Goal: Transaction & Acquisition: Purchase product/service

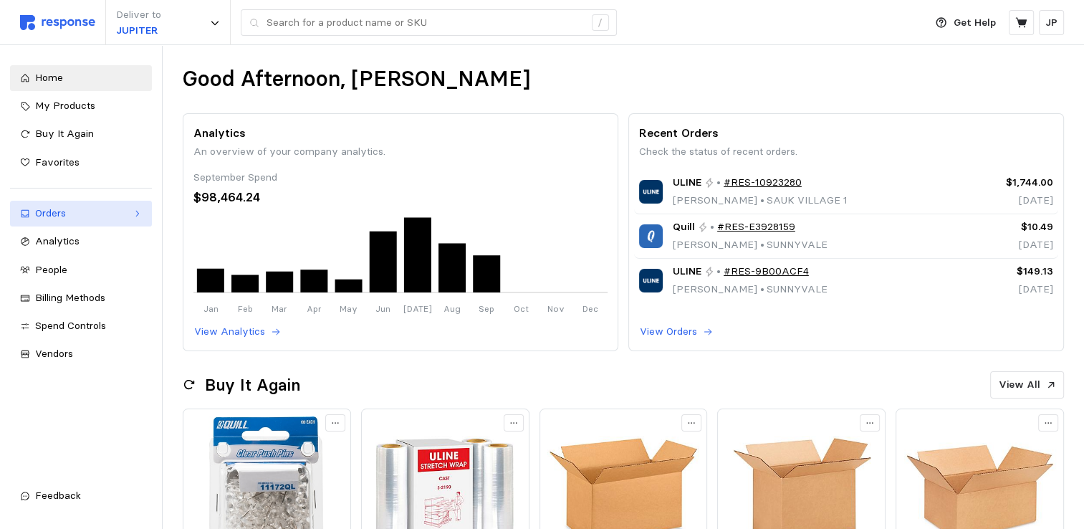
click at [130, 212] on link "Orders" at bounding box center [81, 214] width 142 height 26
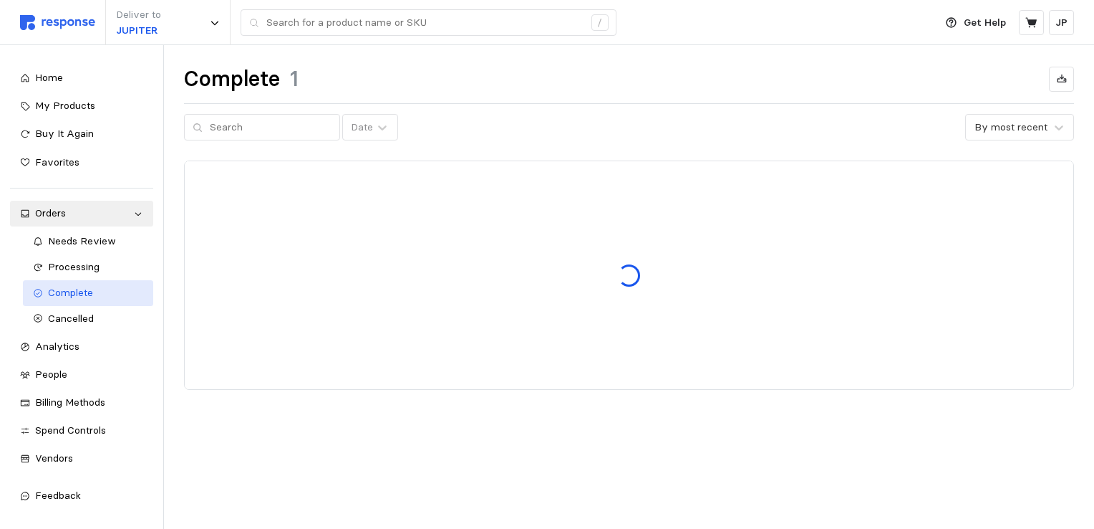
click at [92, 287] on span "Complete" at bounding box center [70, 292] width 45 height 13
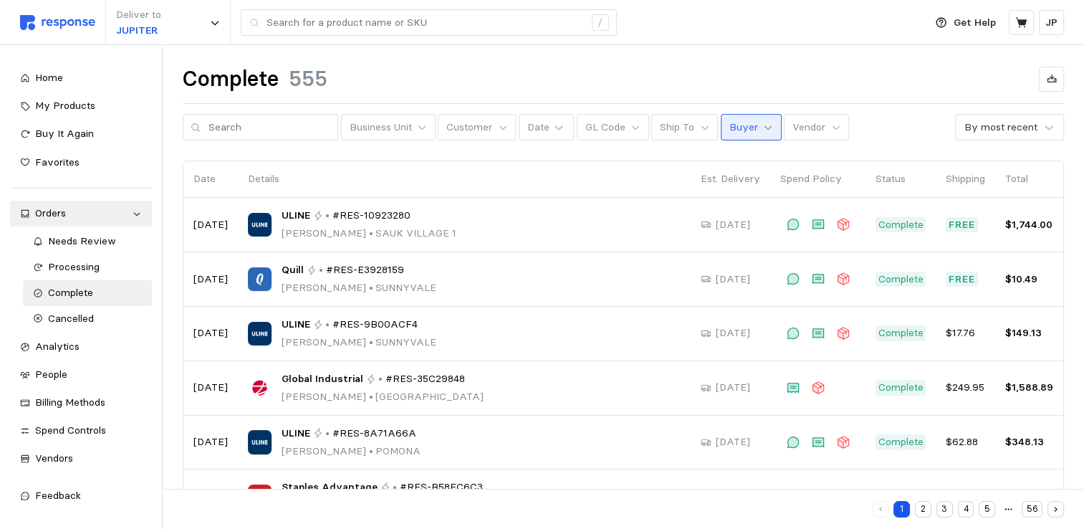
click at [763, 129] on icon at bounding box center [768, 127] width 10 height 10
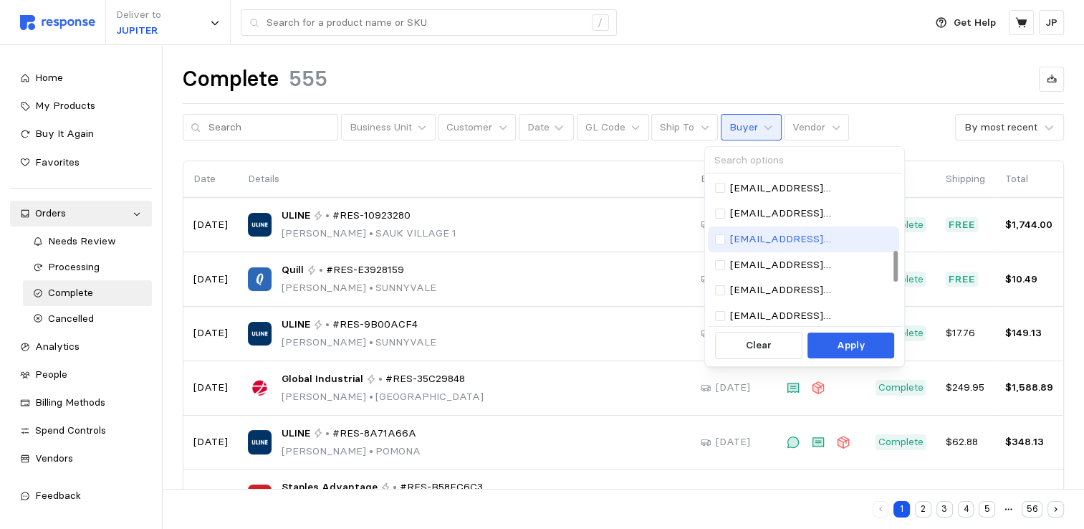
scroll to position [286, 0]
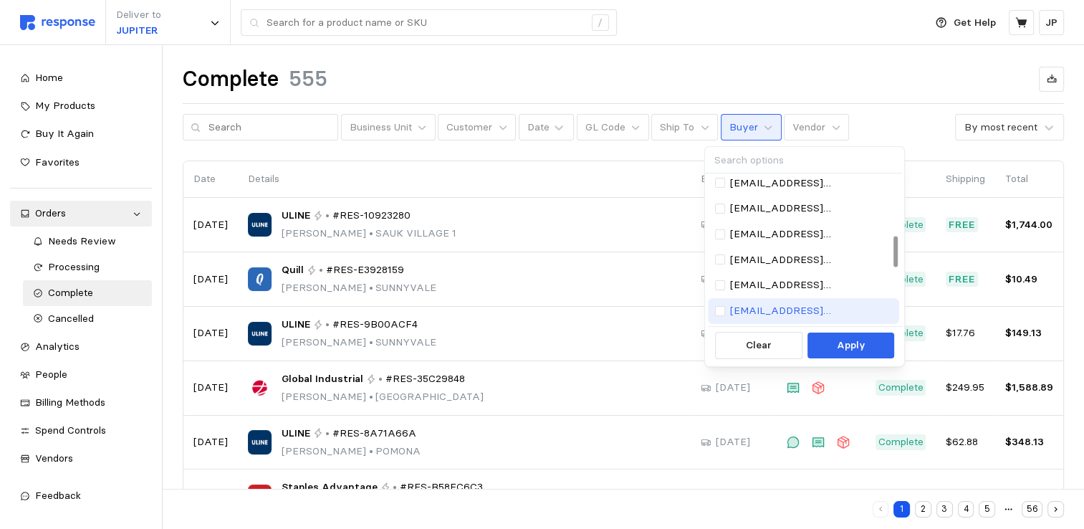
click at [764, 233] on p "[EMAIL_ADDRESS][DOMAIN_NAME]" at bounding box center [811, 234] width 162 height 16
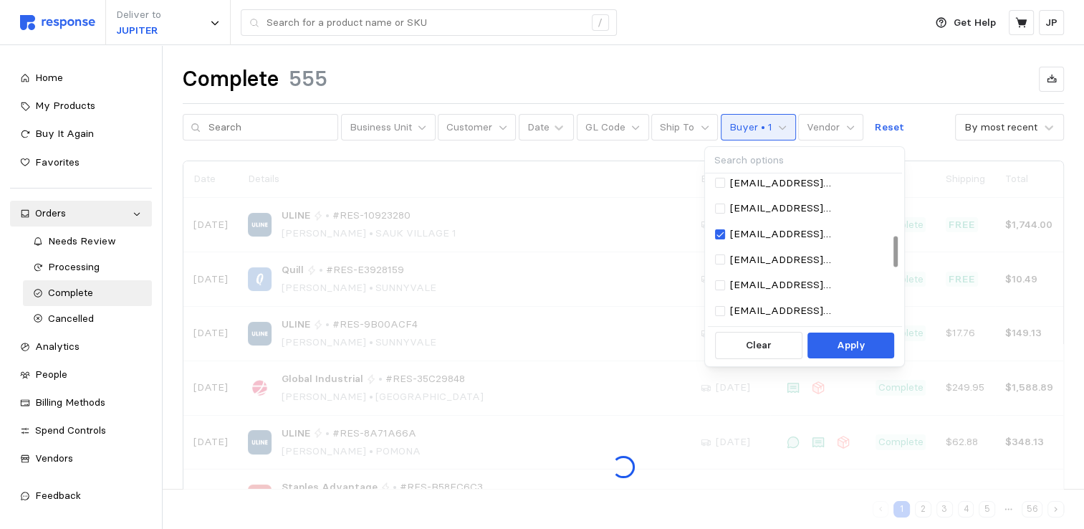
click at [851, 345] on p "Apply" at bounding box center [851, 345] width 29 height 16
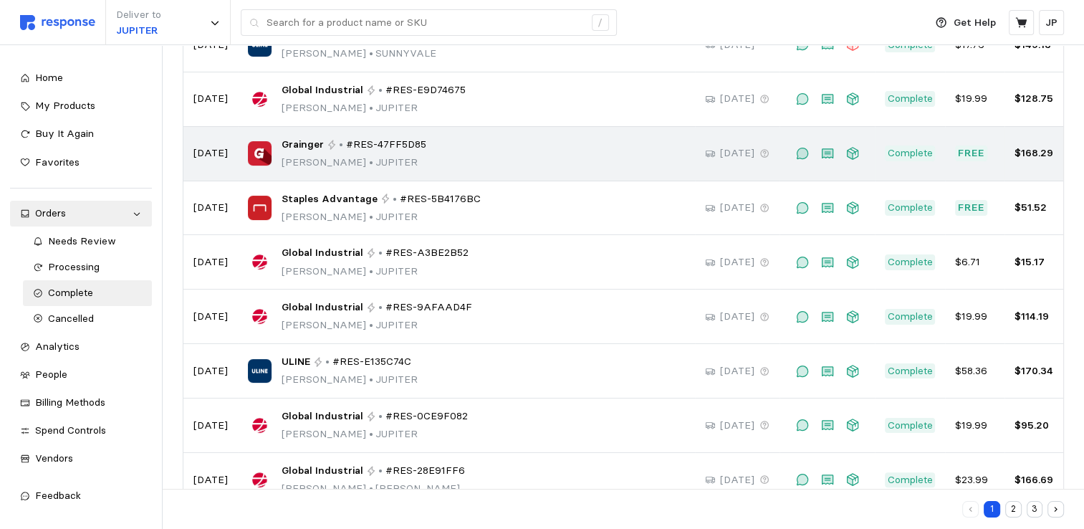
scroll to position [270, 0]
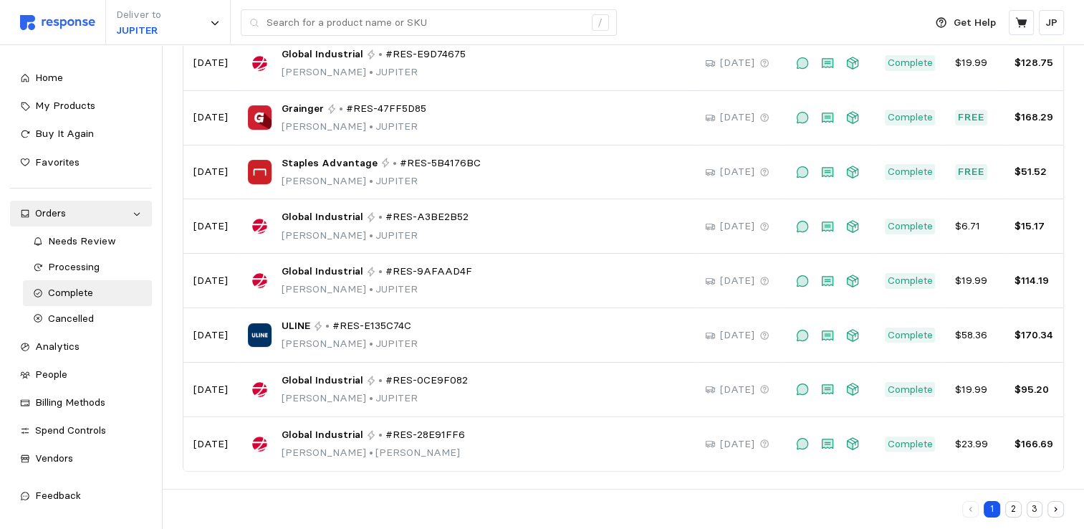
click at [1007, 511] on button "2" at bounding box center [1013, 509] width 16 height 16
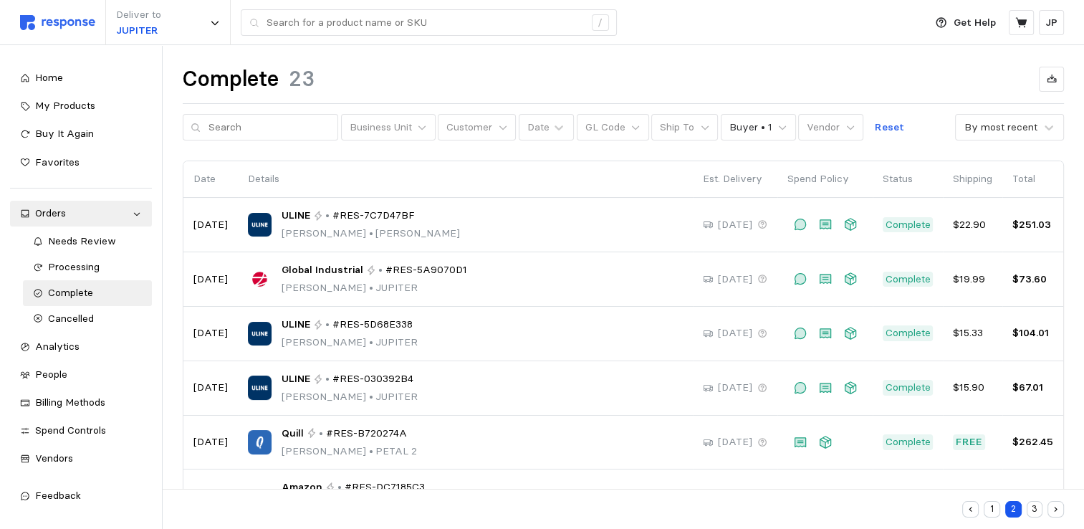
click at [990, 506] on button "1" at bounding box center [991, 509] width 16 height 16
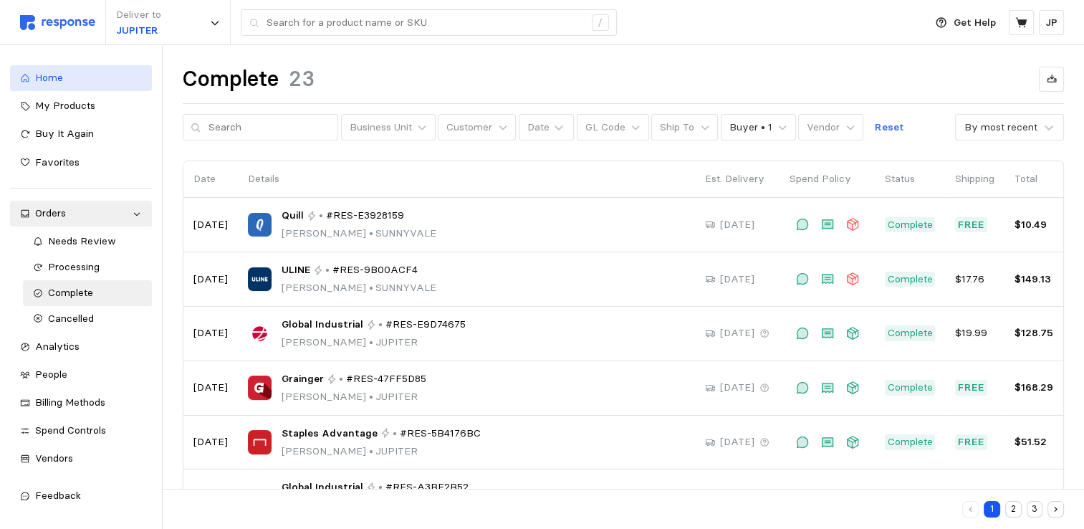
click at [54, 74] on span "Home" at bounding box center [49, 77] width 28 height 13
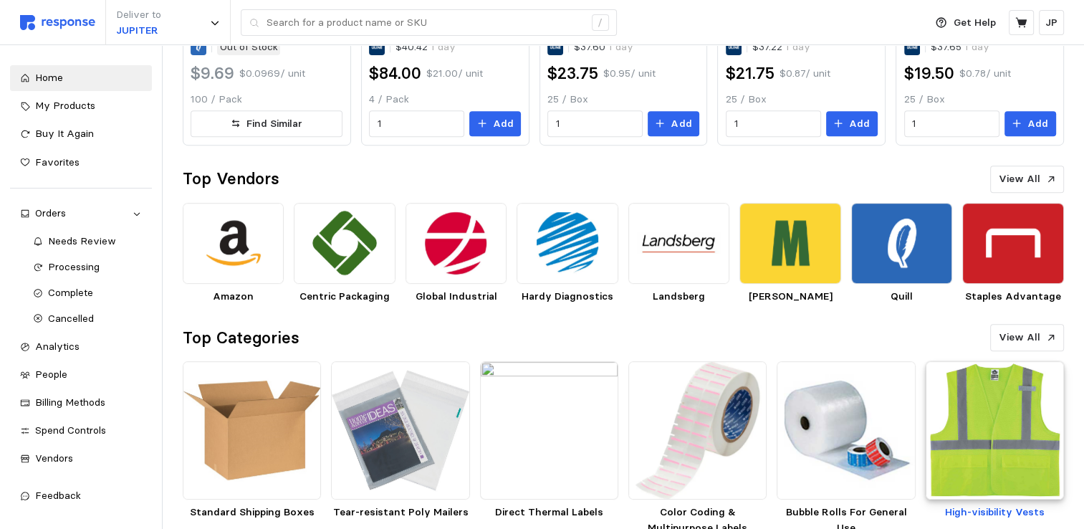
scroll to position [630, 0]
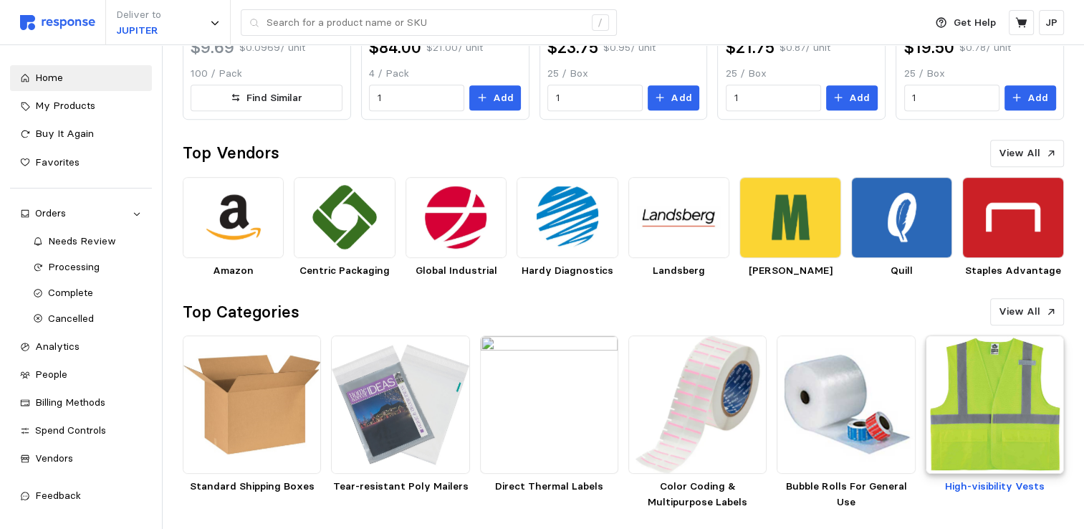
click at [974, 430] on img at bounding box center [994, 404] width 138 height 138
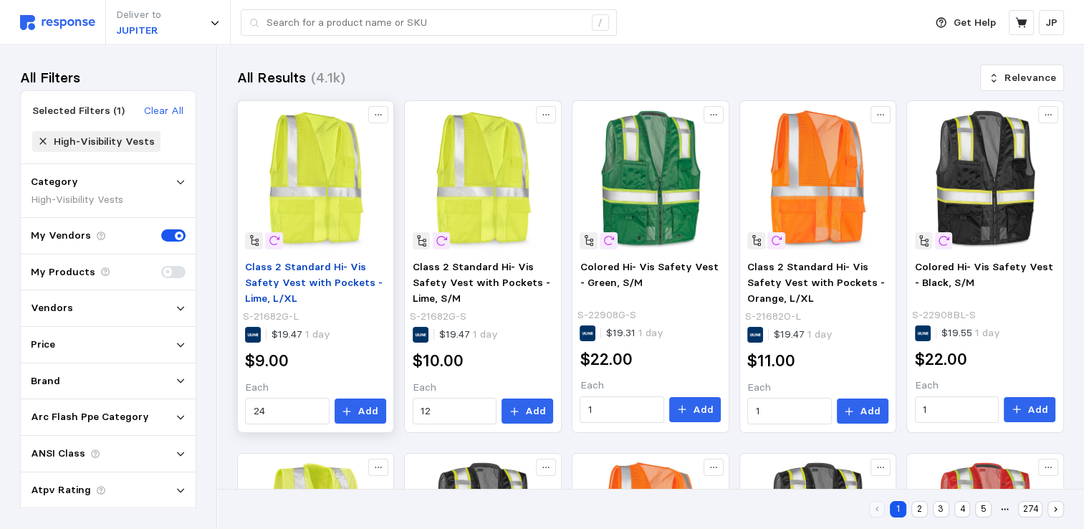
click at [319, 268] on span "Class 2 Standard Hi- Vis Safety Vest with Pockets - Lime, L/XL" at bounding box center [314, 282] width 138 height 44
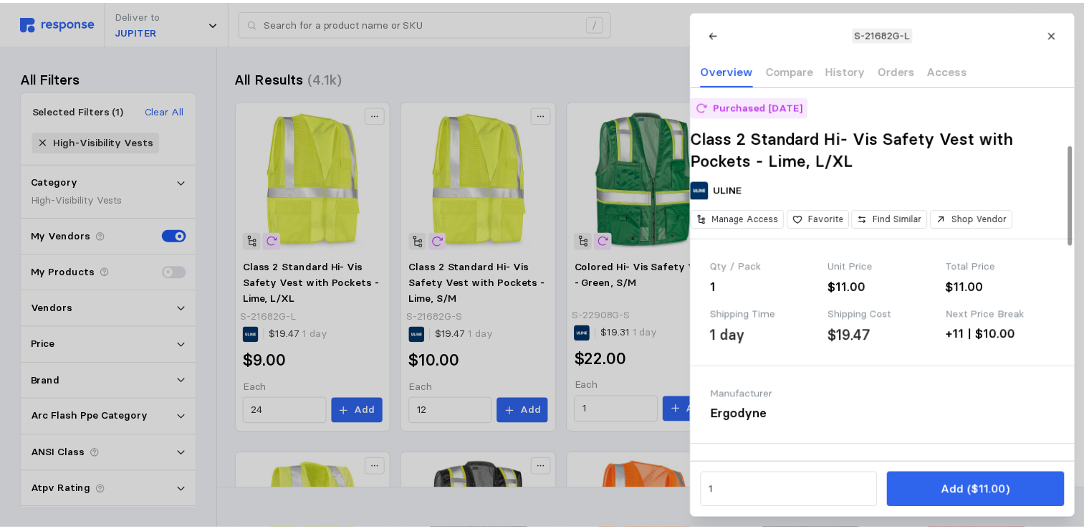
scroll to position [215, 0]
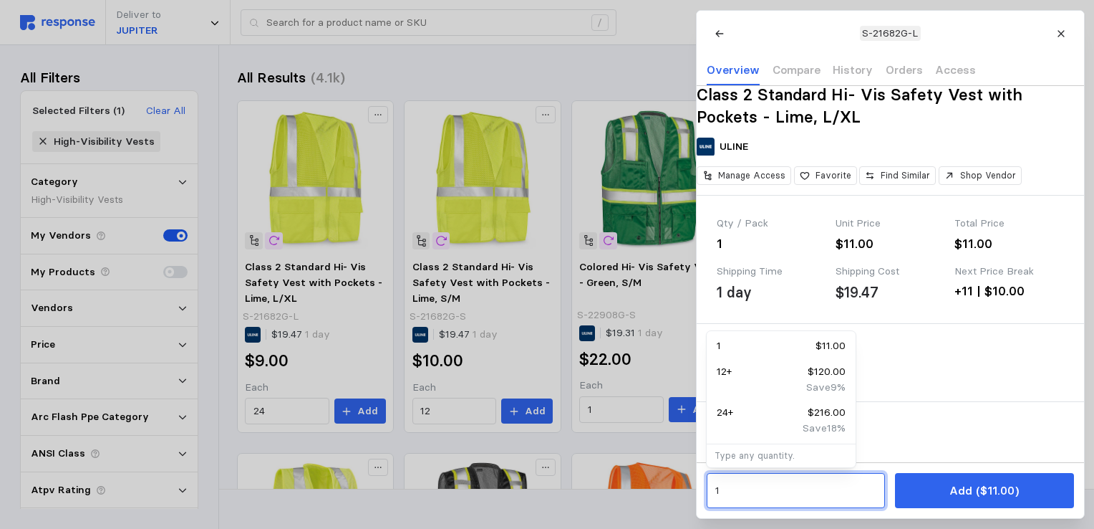
drag, startPoint x: 725, startPoint y: 488, endPoint x: 711, endPoint y: 488, distance: 13.6
click at [711, 488] on div "1" at bounding box center [796, 490] width 178 height 35
click at [722, 366] on p "12 +" at bounding box center [724, 372] width 15 height 16
type input "12"
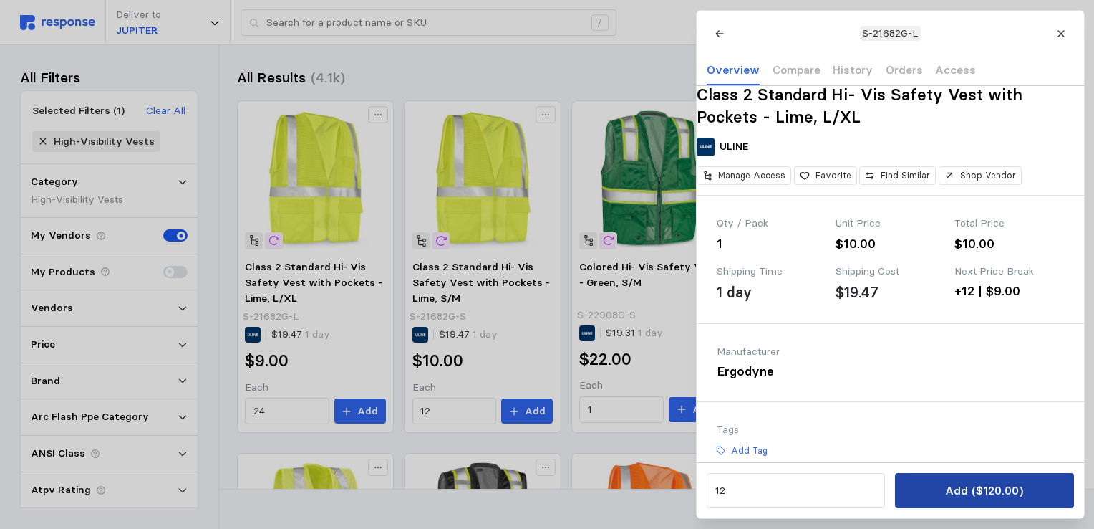
click at [986, 488] on p "Add ($120.00)" at bounding box center [984, 490] width 78 height 18
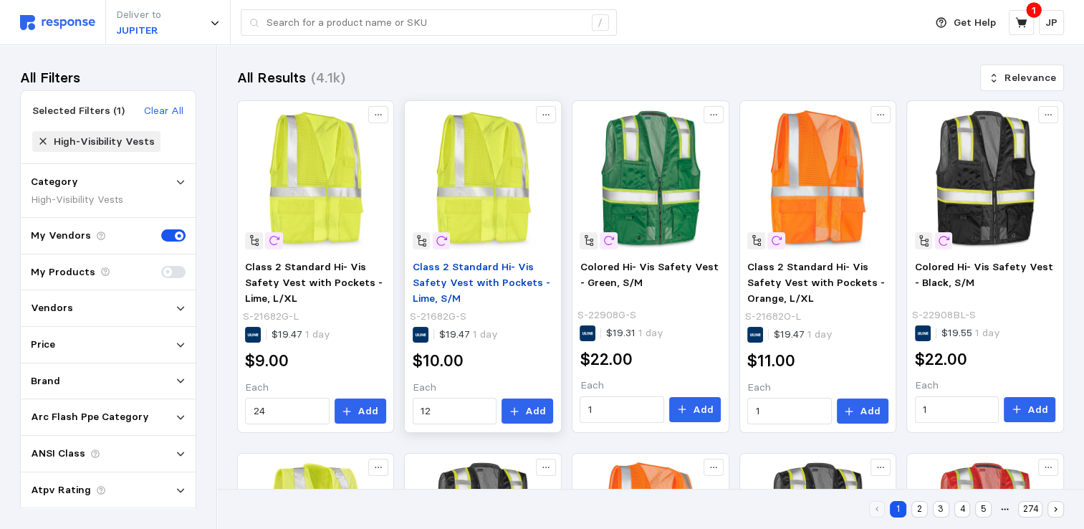
click at [457, 285] on span "Class 2 Standard Hi- Vis Safety Vest with Pockets - Lime, S/M" at bounding box center [482, 282] width 138 height 44
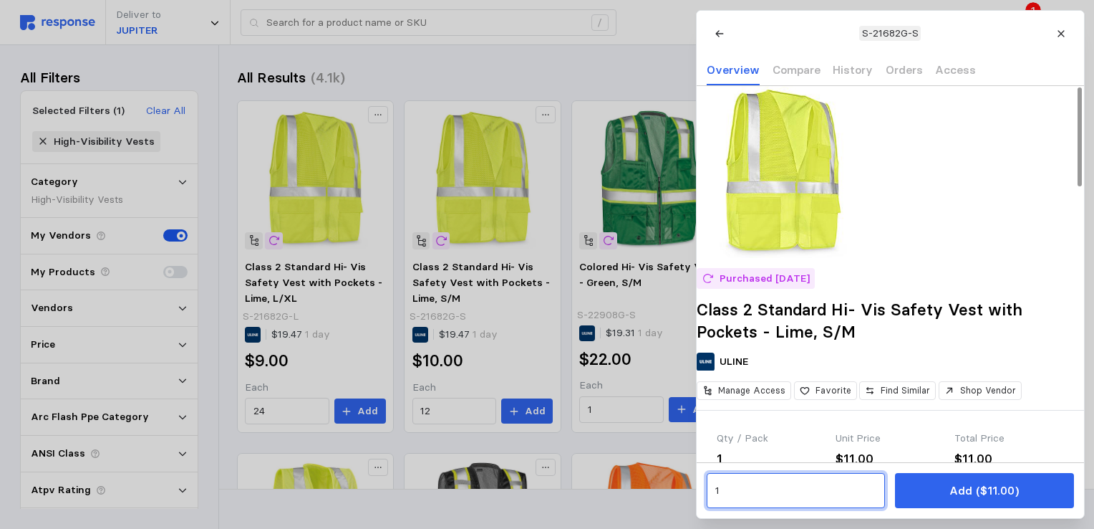
click at [722, 488] on input "1" at bounding box center [796, 491] width 162 height 26
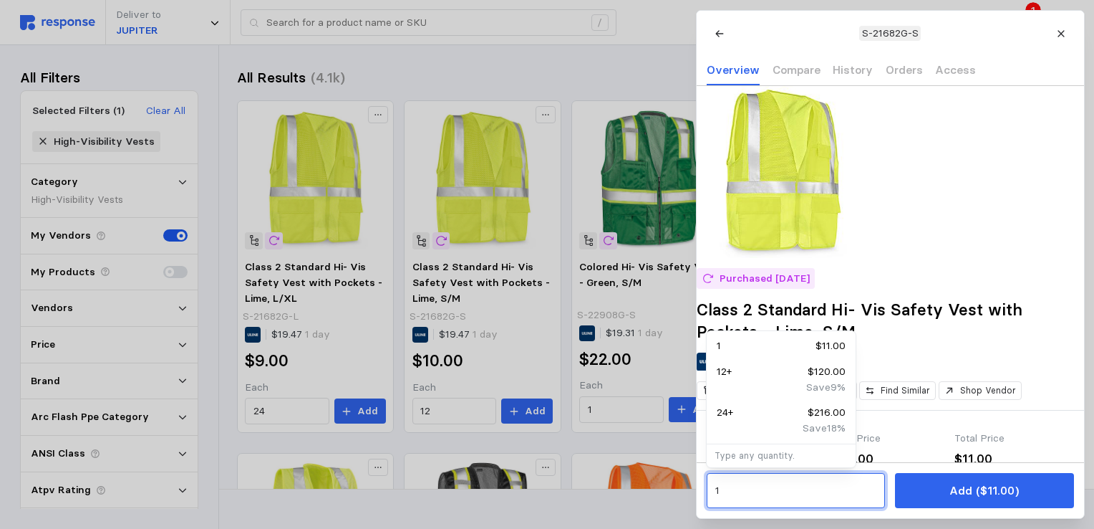
click at [732, 375] on div "12 + $120.00" at bounding box center [781, 372] width 129 height 16
type input "12"
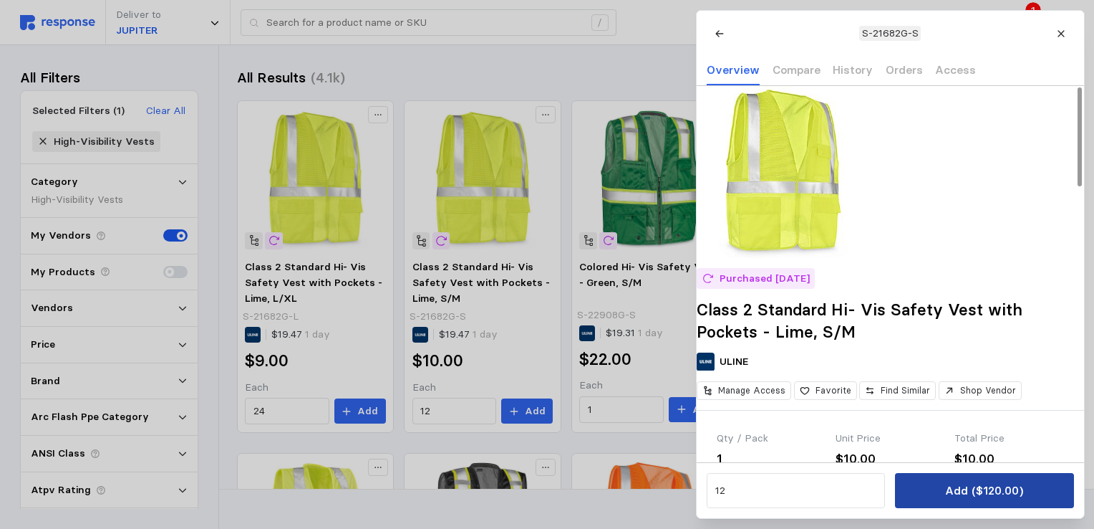
click at [1000, 488] on p "Add ($120.00)" at bounding box center [984, 490] width 78 height 18
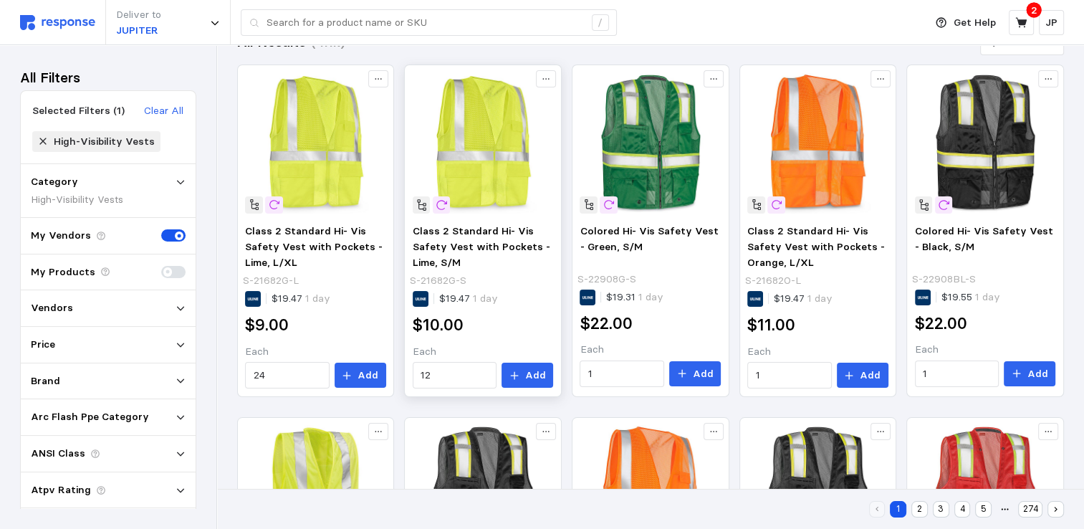
scroll to position [0, 0]
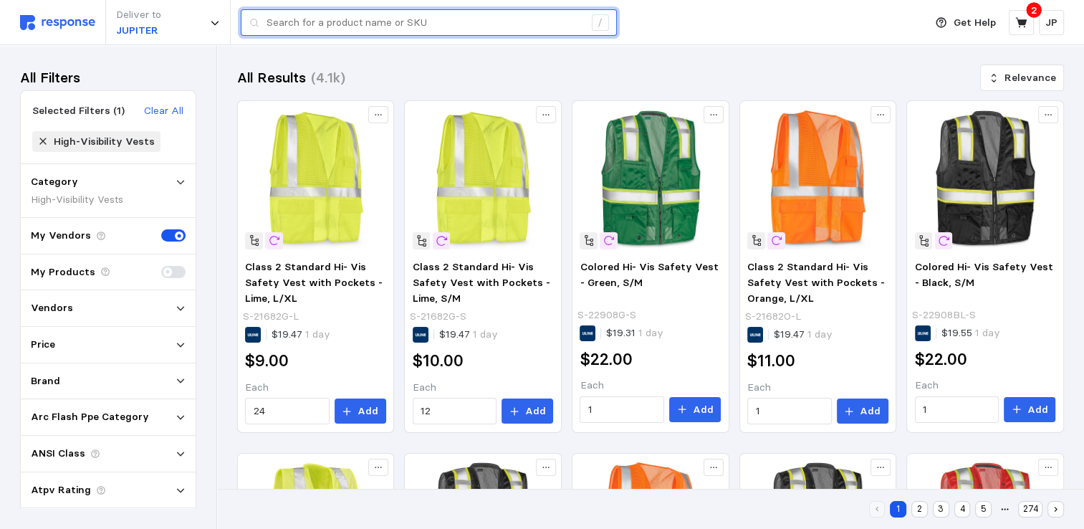
click at [304, 23] on input "text" at bounding box center [424, 23] width 317 height 26
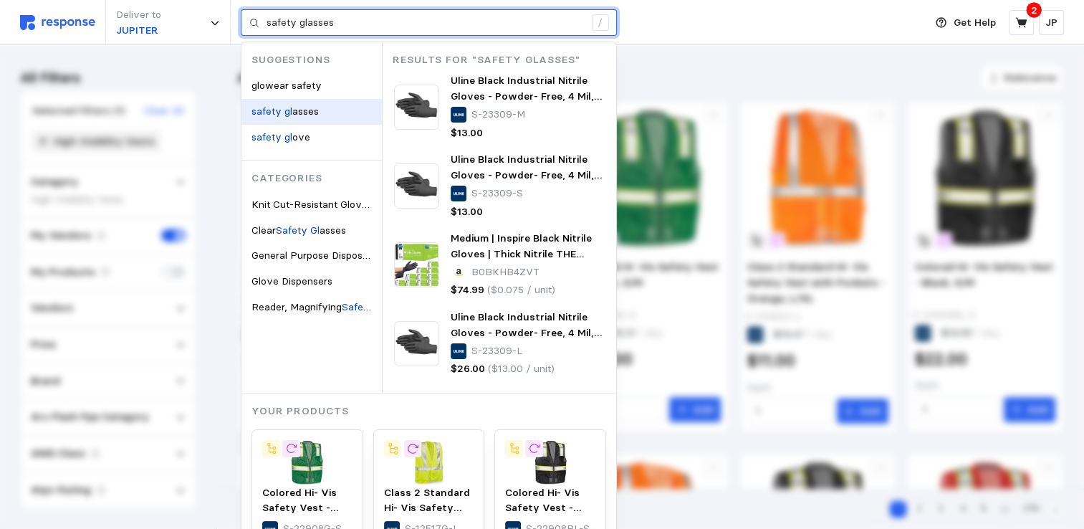
click at [306, 116] on span "asses" at bounding box center [305, 111] width 26 height 13
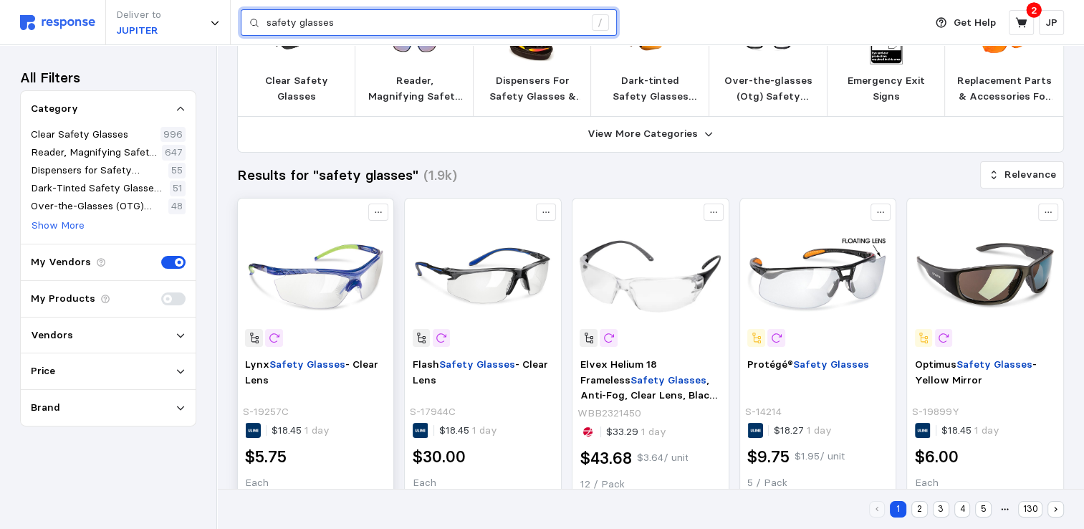
scroll to position [215, 0]
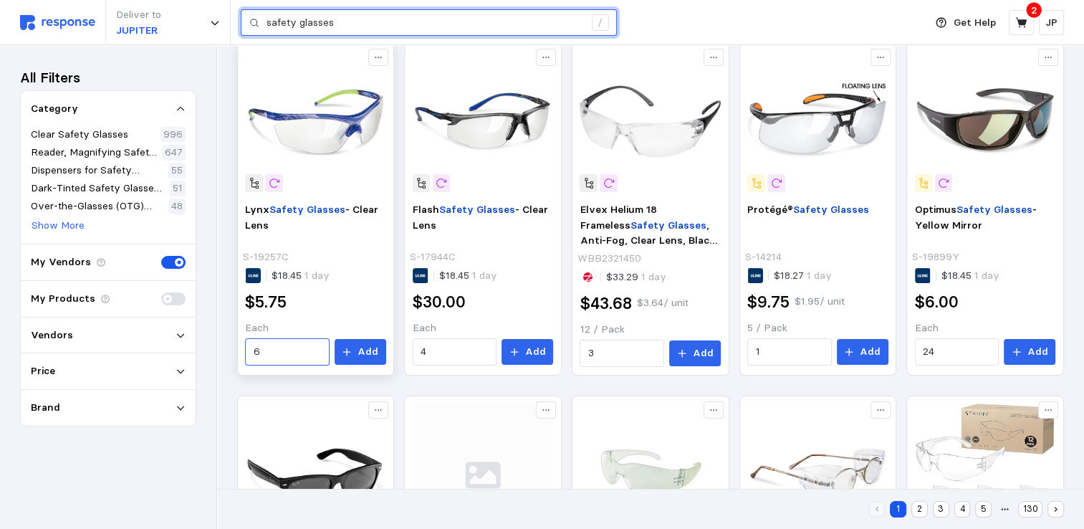
type input "safety glasses"
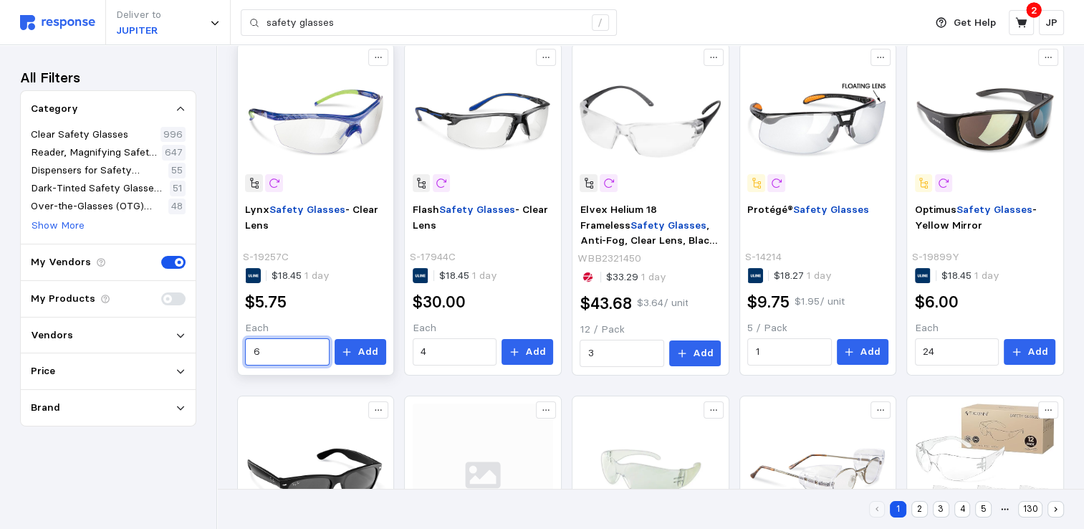
click at [264, 354] on input "6" at bounding box center [288, 352] width 68 height 26
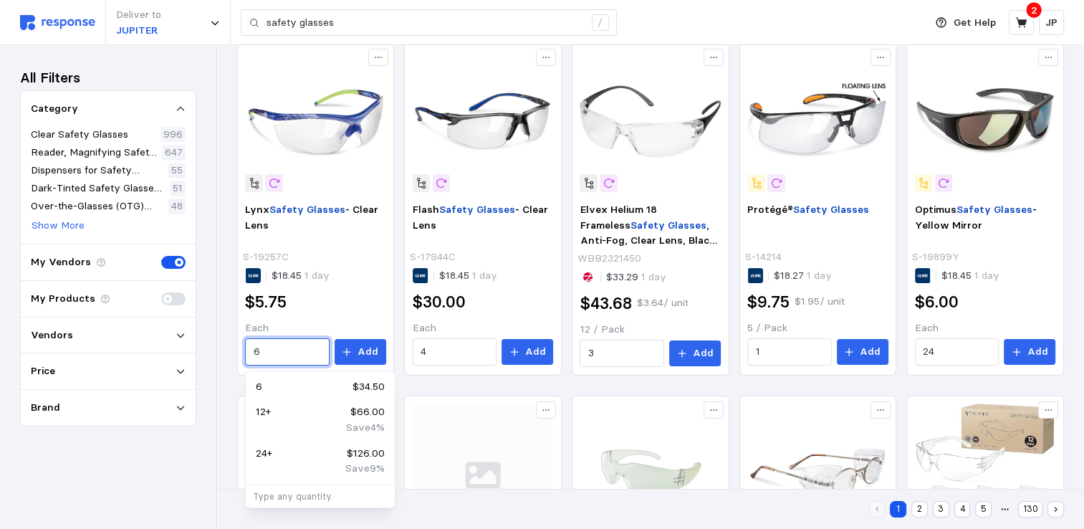
click at [266, 408] on p "12 +" at bounding box center [263, 412] width 15 height 16
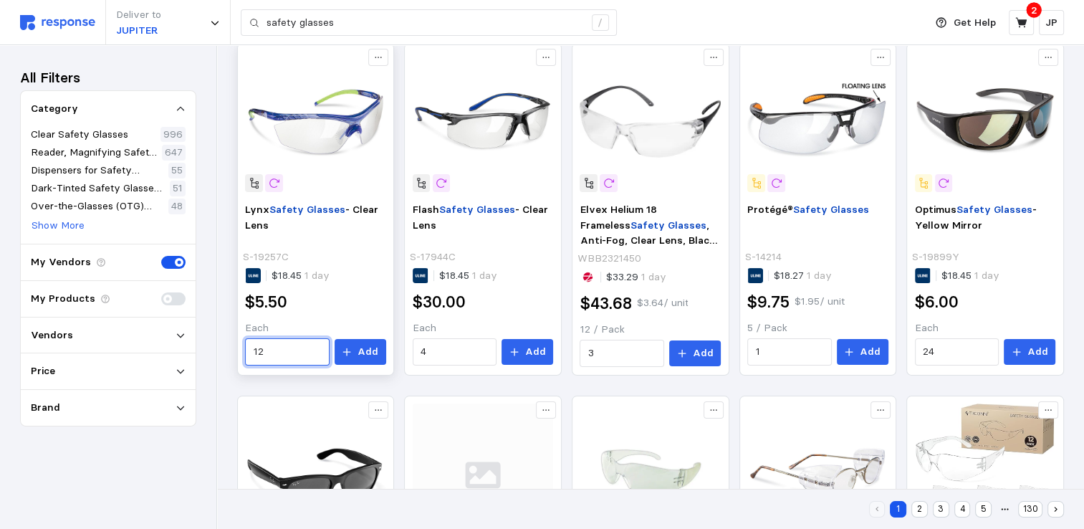
drag, startPoint x: 266, startPoint y: 349, endPoint x: 254, endPoint y: 347, distance: 13.0
click at [254, 347] on input "12" at bounding box center [288, 352] width 68 height 26
click at [300, 377] on div "24 $126.00" at bounding box center [320, 387] width 144 height 26
type input "24"
click at [352, 348] on icon at bounding box center [347, 352] width 10 height 10
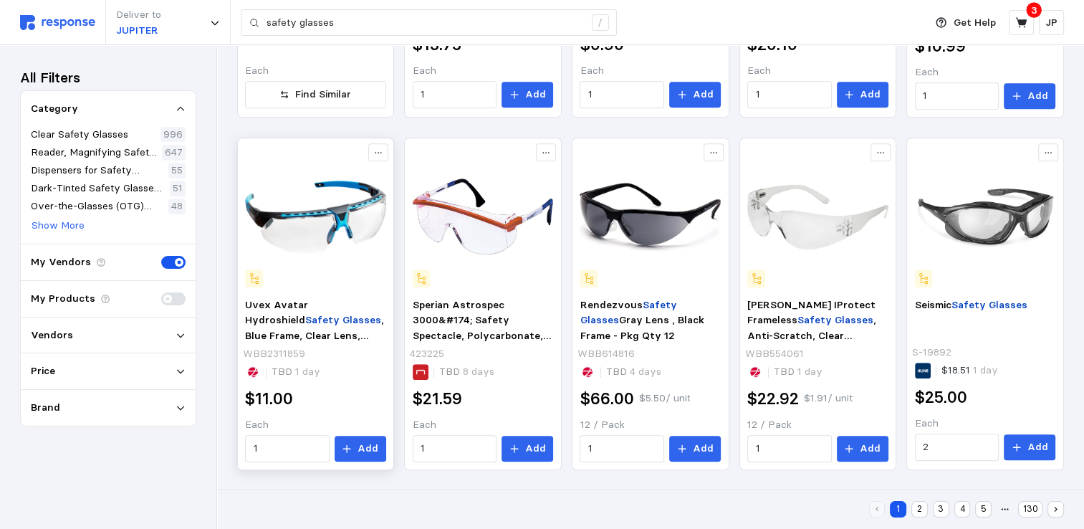
scroll to position [0, 0]
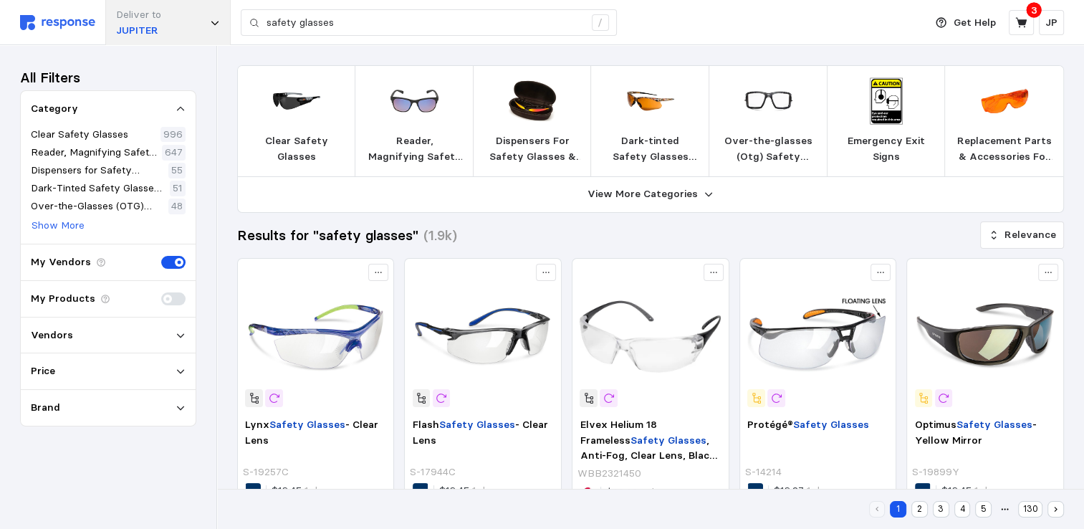
click at [212, 21] on icon at bounding box center [214, 23] width 7 height 4
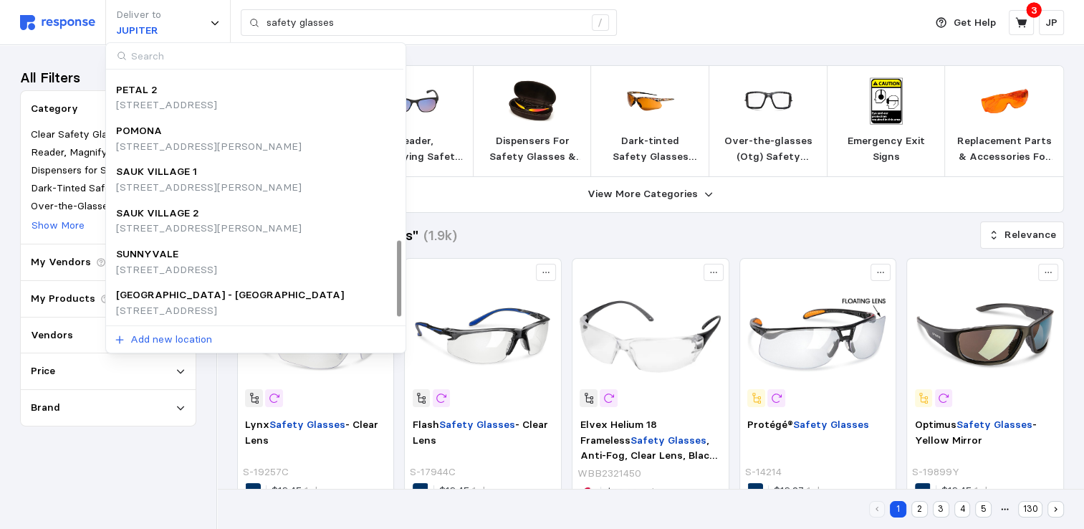
scroll to position [571, 0]
click at [172, 251] on p "SUNNYVALE" at bounding box center [147, 254] width 62 height 16
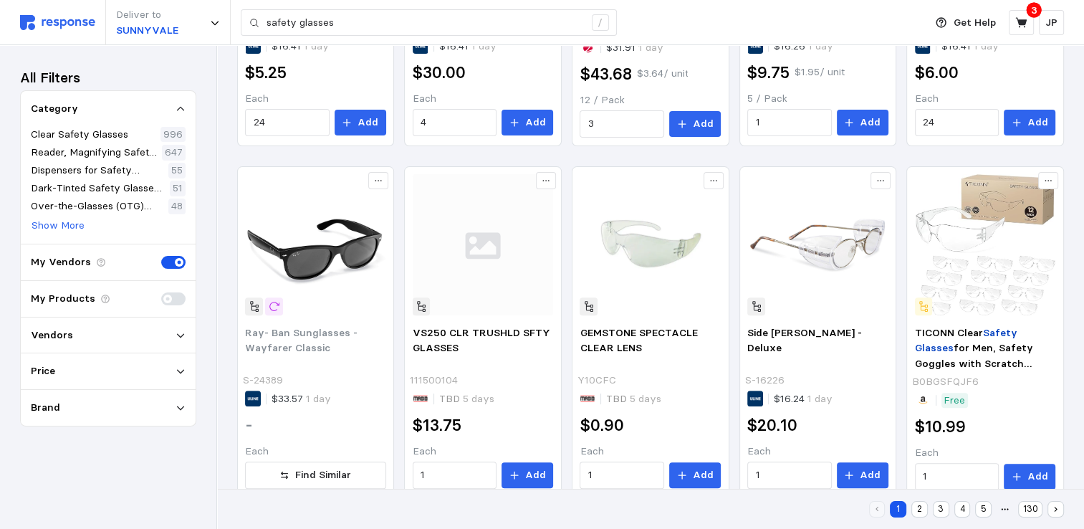
scroll to position [0, 0]
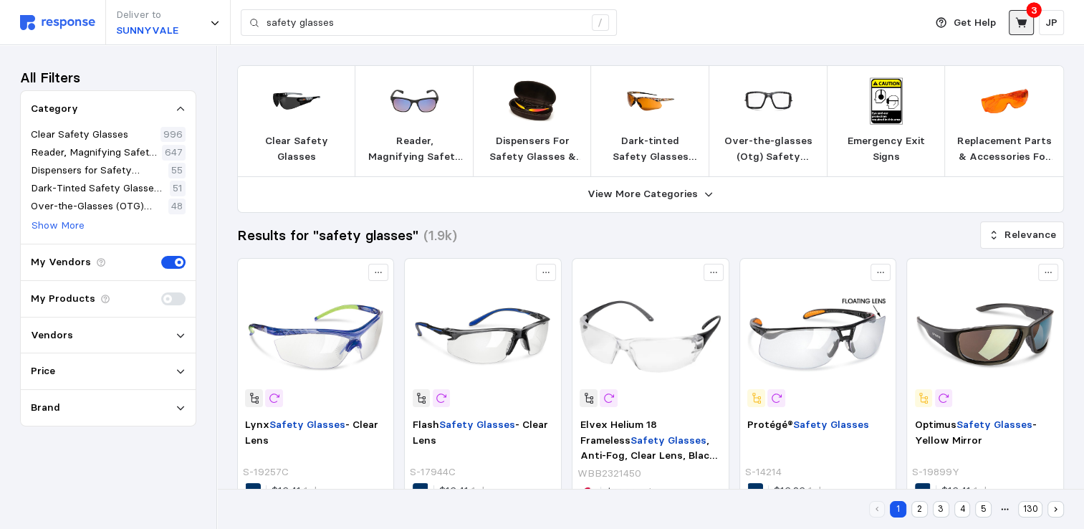
click at [1023, 16] on icon at bounding box center [1021, 22] width 13 height 13
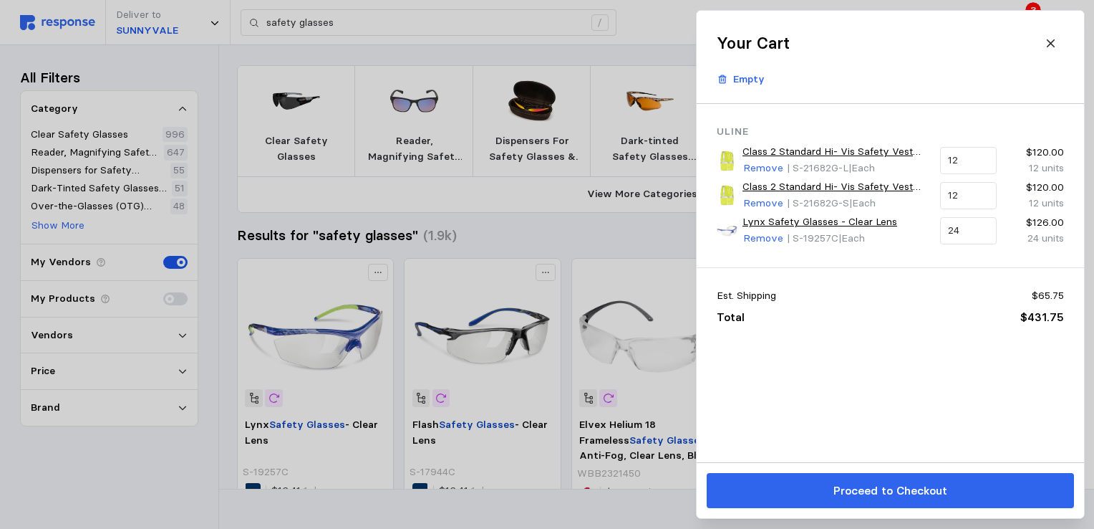
click at [348, 29] on div at bounding box center [547, 264] width 1094 height 529
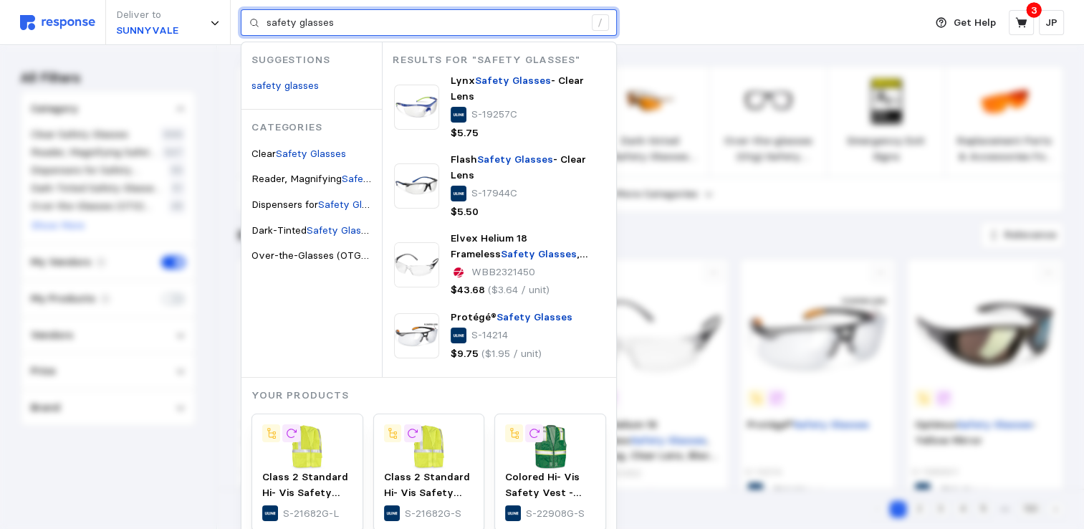
drag, startPoint x: 340, startPoint y: 15, endPoint x: 254, endPoint y: 18, distance: 86.7
click at [254, 18] on div "safety glasses /" at bounding box center [429, 22] width 376 height 27
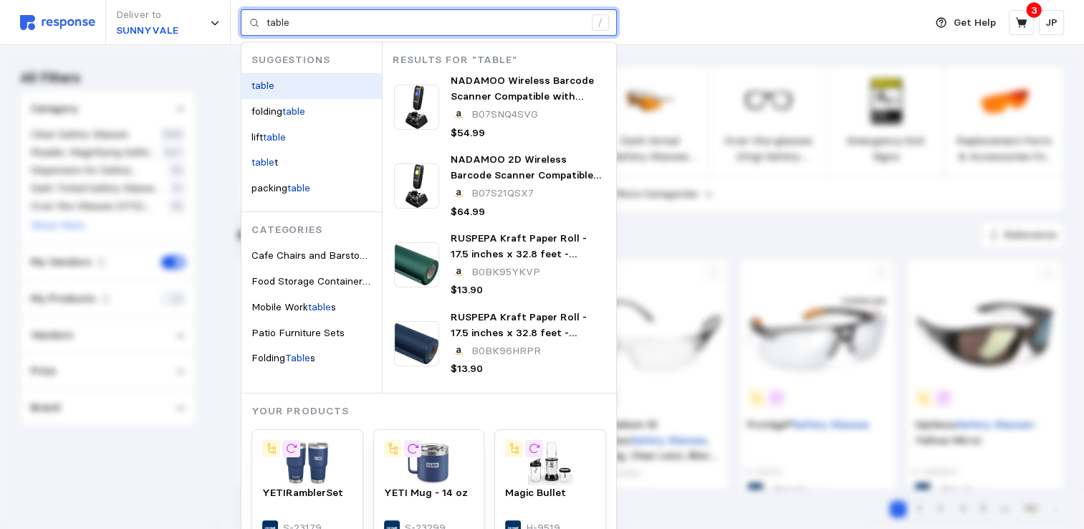
click at [265, 82] on mark "table" at bounding box center [262, 85] width 23 height 13
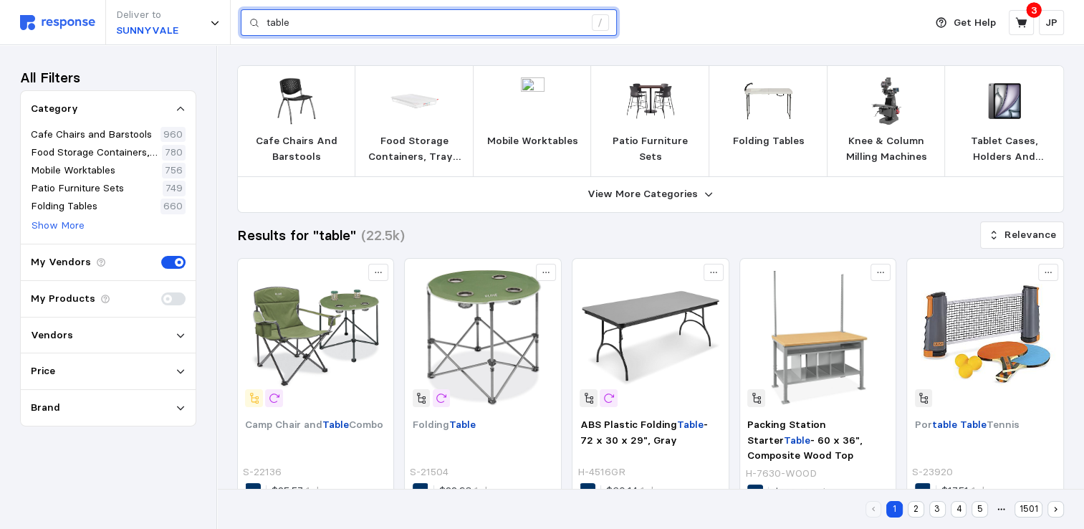
type input "table"
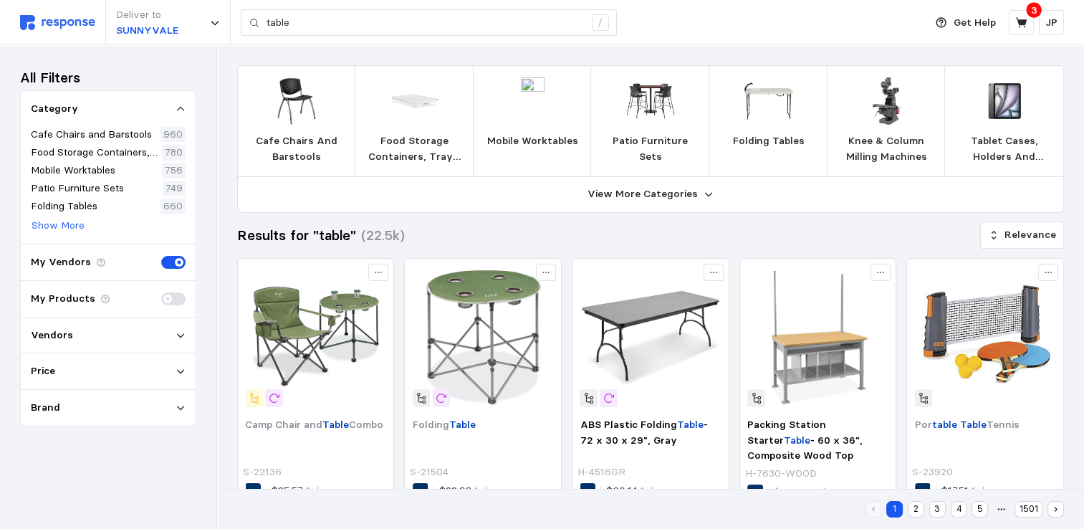
click at [763, 143] on p "Folding Tables" at bounding box center [768, 141] width 72 height 16
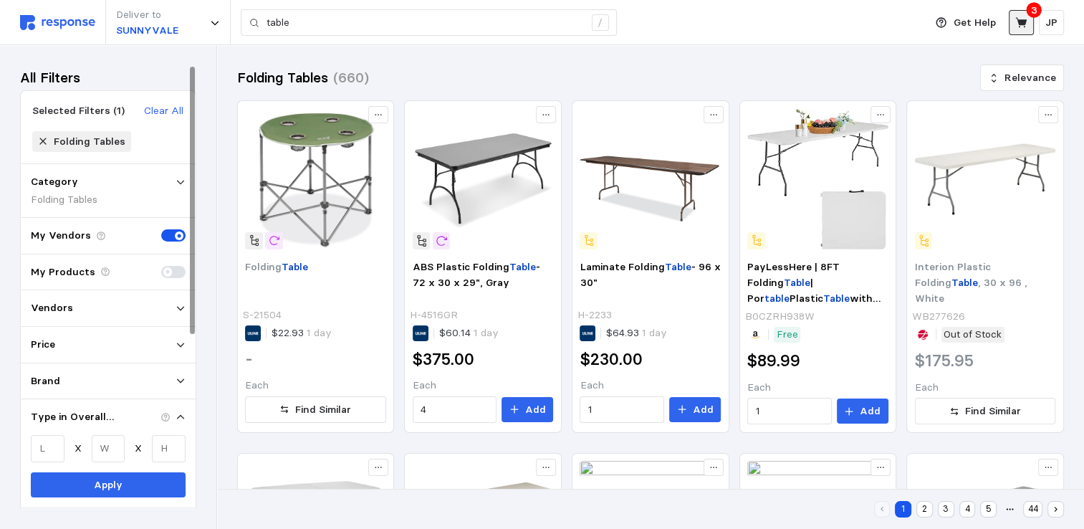
click at [1021, 24] on icon at bounding box center [1020, 22] width 11 height 10
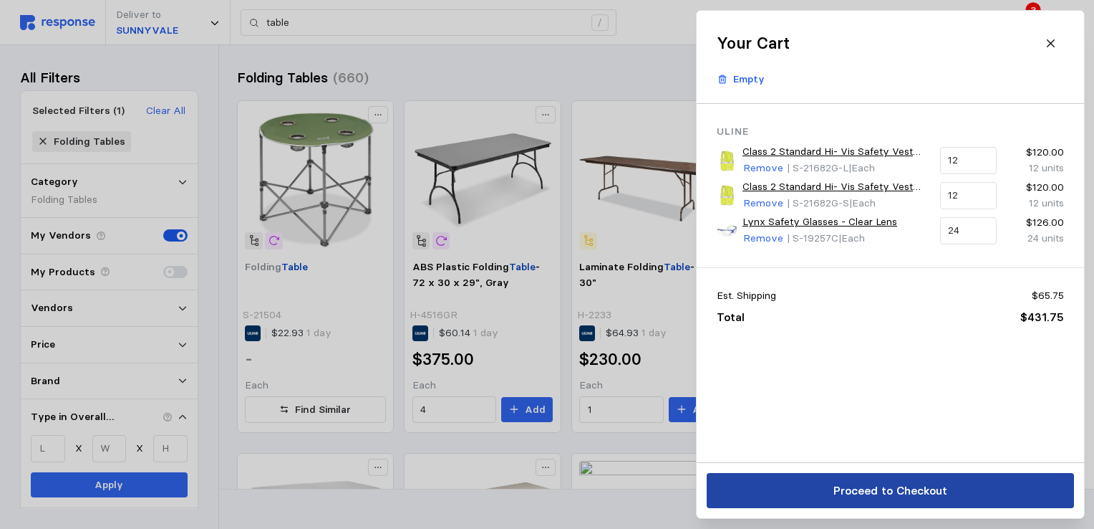
click at [890, 488] on p "Proceed to Checkout" at bounding box center [890, 490] width 114 height 18
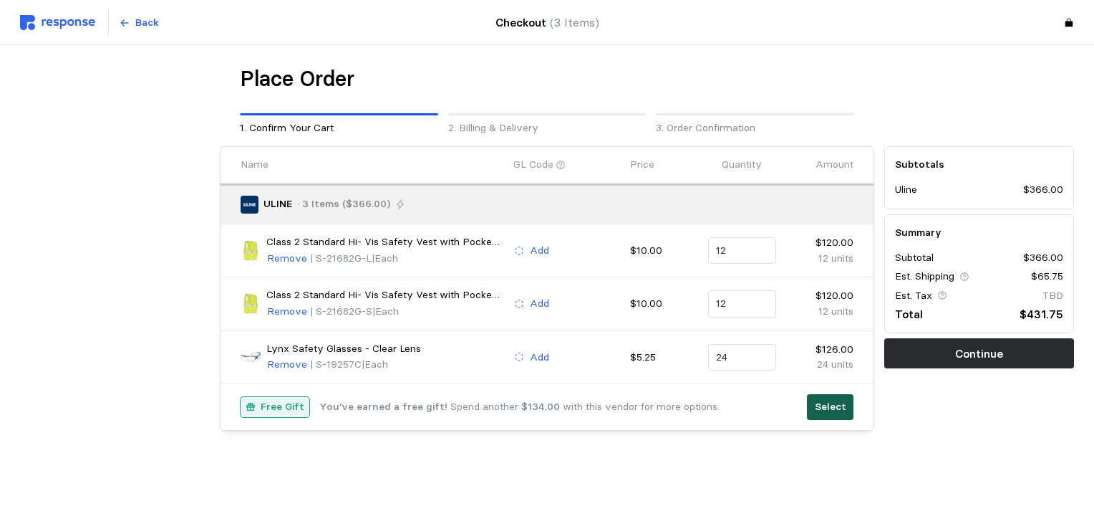
click at [837, 404] on p "Select" at bounding box center [831, 407] width 32 height 16
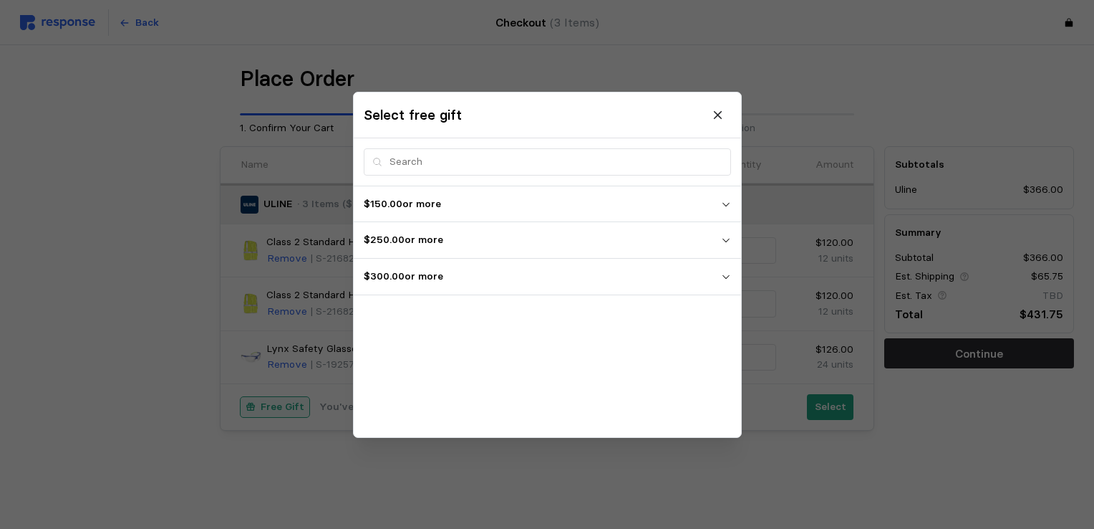
click at [413, 236] on p "$250.00 or more" at bounding box center [542, 240] width 357 height 16
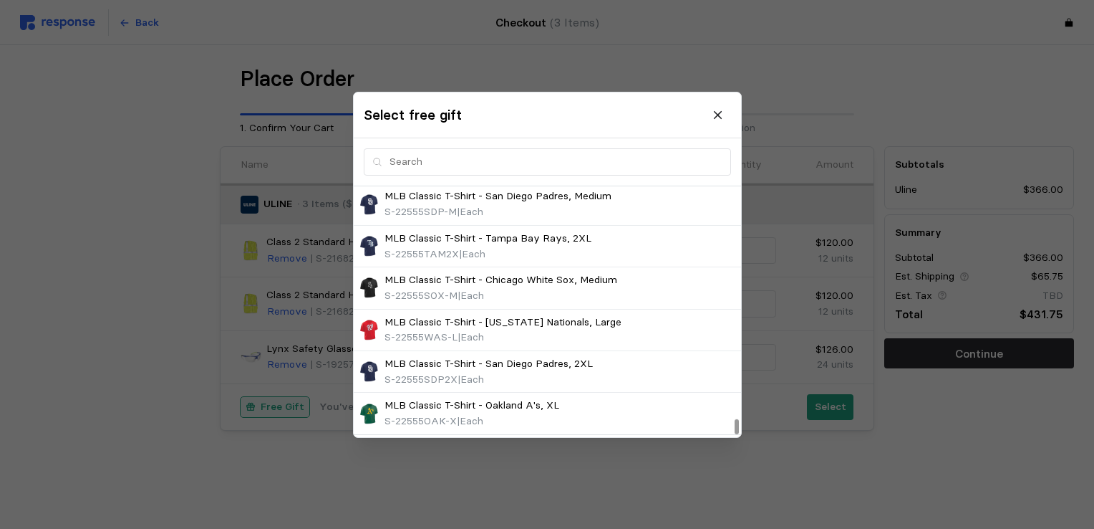
scroll to position [3817, 0]
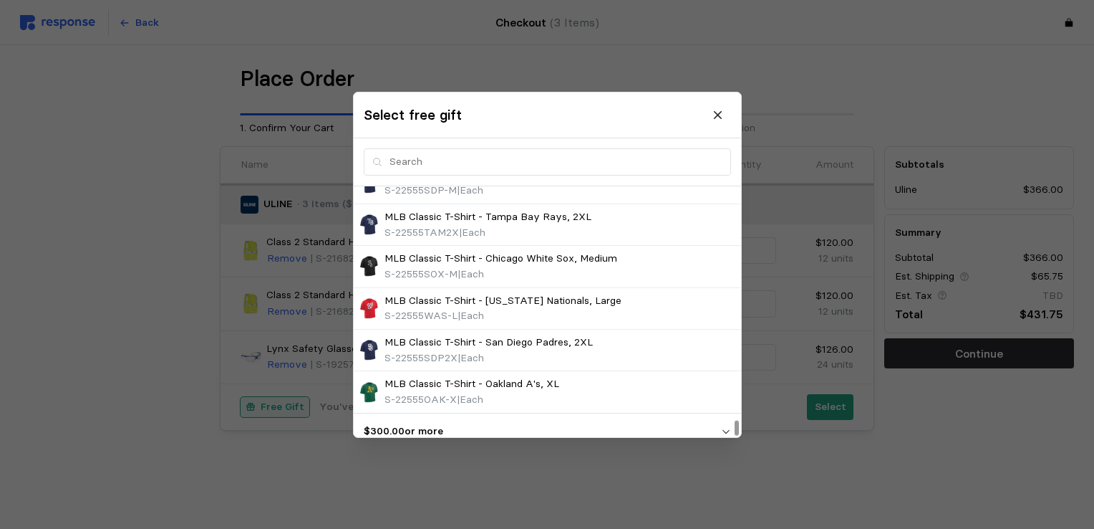
click at [440, 423] on p "$300.00 or more" at bounding box center [542, 431] width 357 height 16
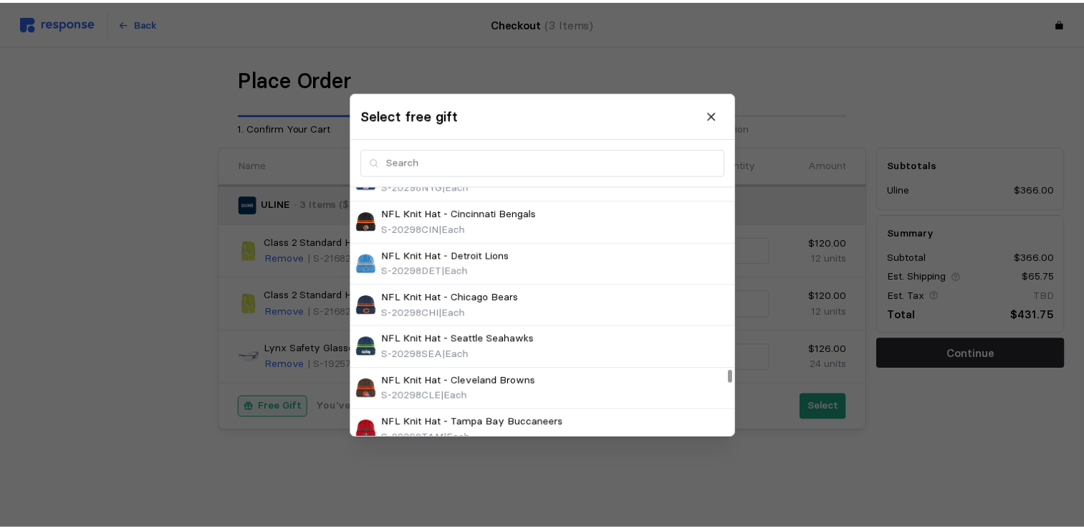
scroll to position [8283, 0]
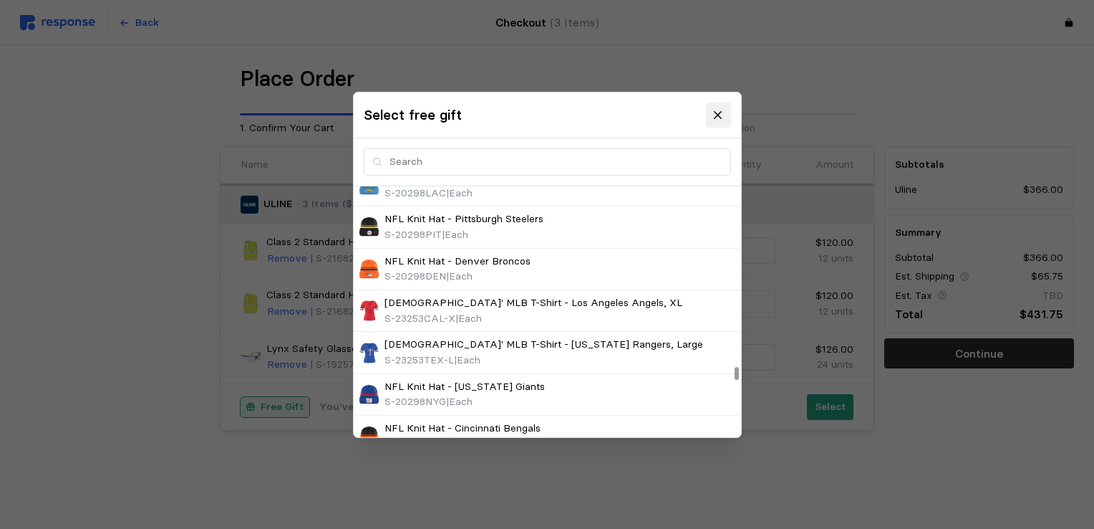
click at [722, 115] on icon at bounding box center [718, 114] width 13 height 13
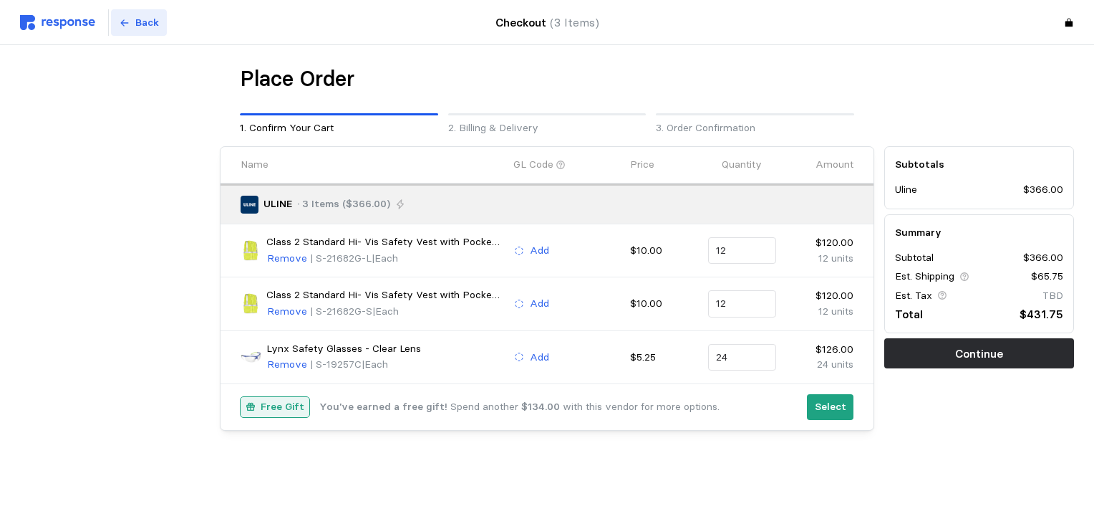
click at [139, 18] on p "Back" at bounding box center [147, 23] width 24 height 16
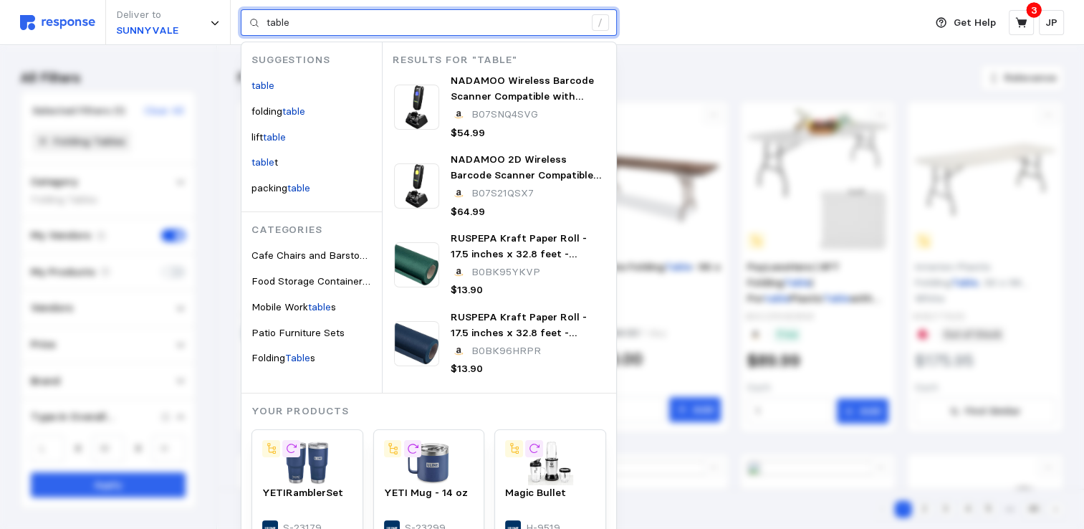
drag, startPoint x: 306, startPoint y: 19, endPoint x: 265, endPoint y: 20, distance: 40.8
click at [265, 20] on div "table /" at bounding box center [429, 22] width 376 height 27
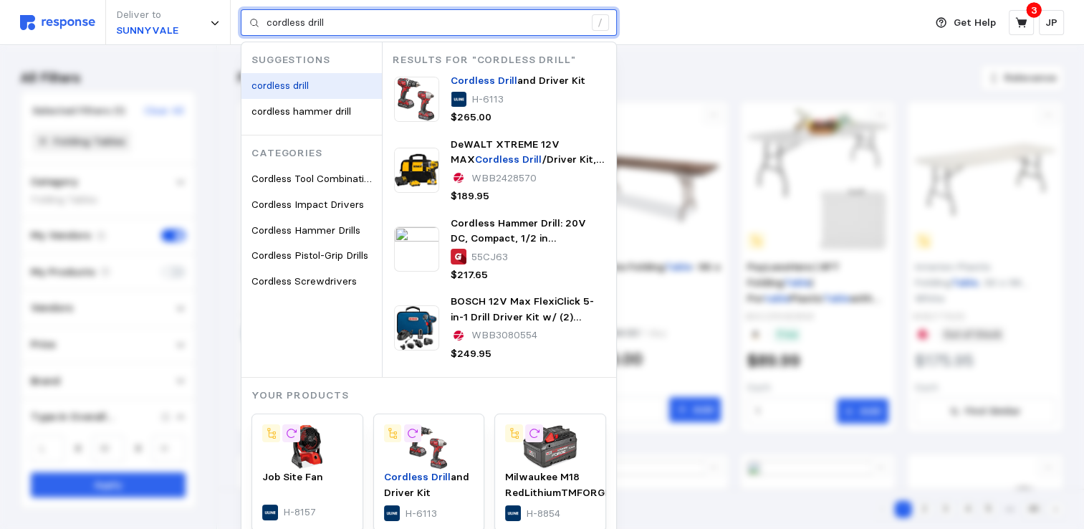
click at [292, 85] on mark "cordless drill" at bounding box center [279, 85] width 57 height 13
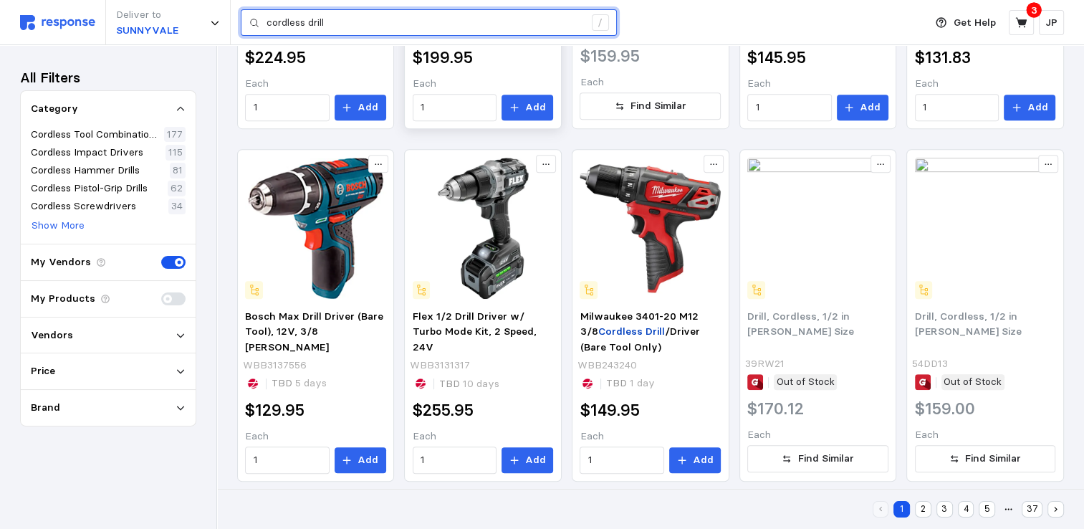
scroll to position [824, 0]
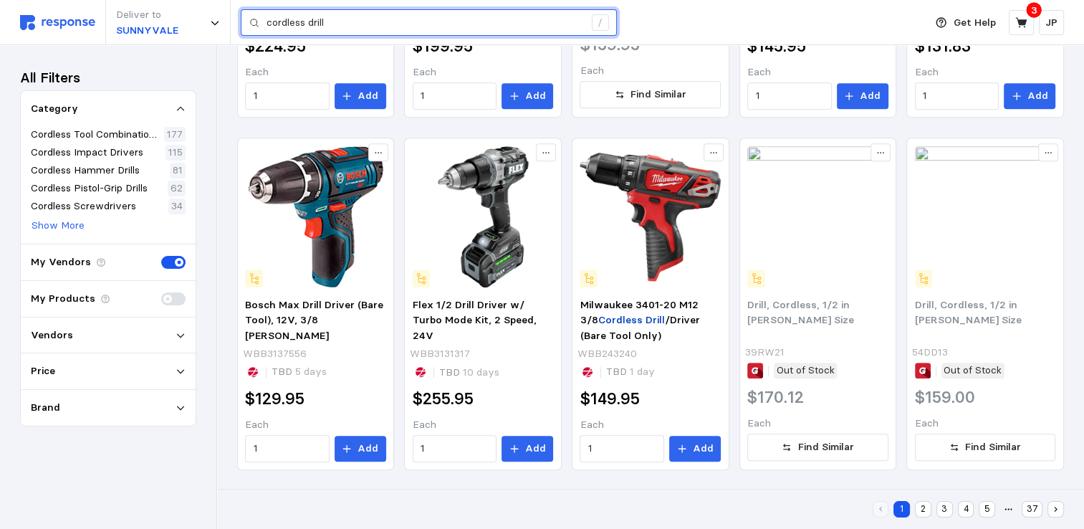
type input "cordless drill"
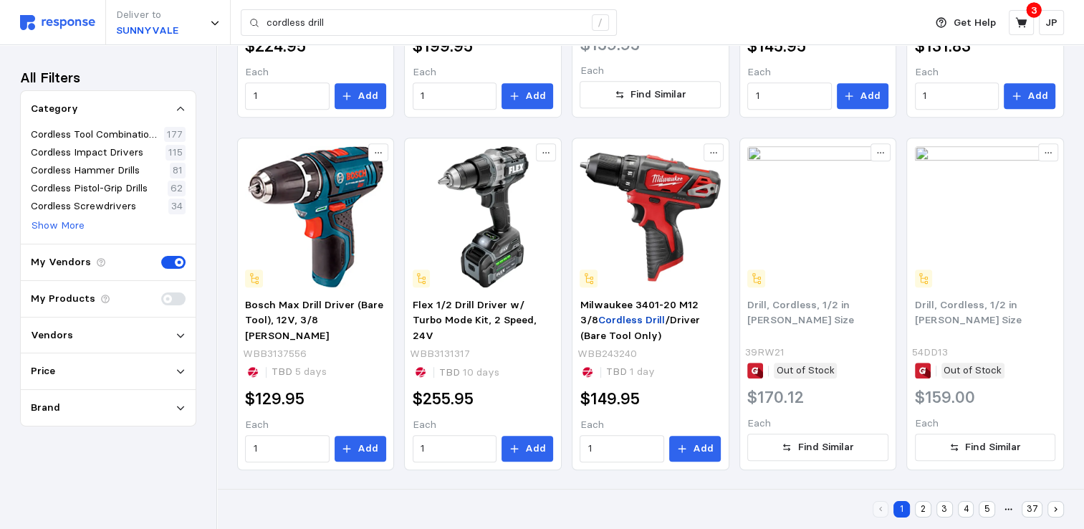
click at [925, 510] on button "2" at bounding box center [923, 509] width 16 height 16
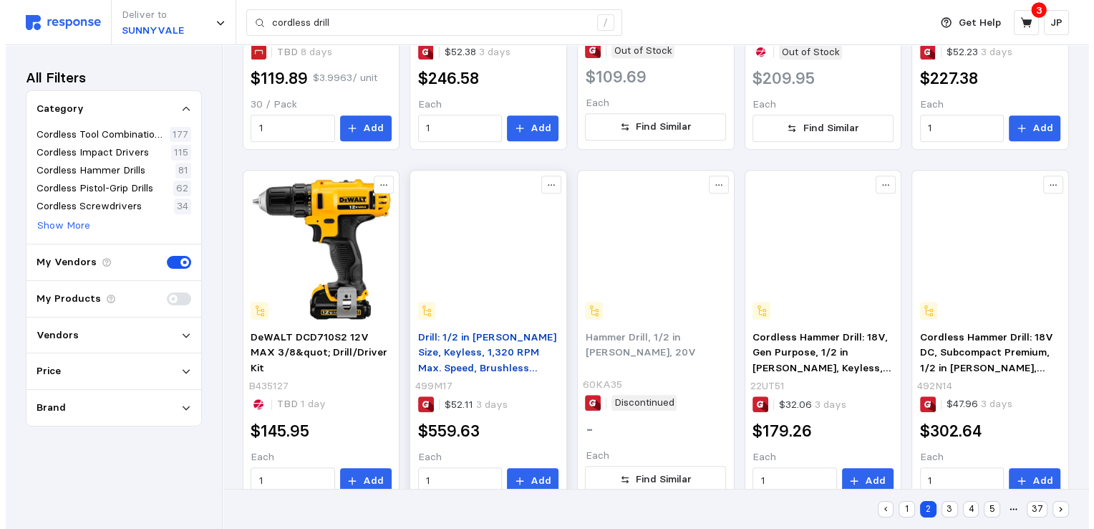
scroll to position [824, 0]
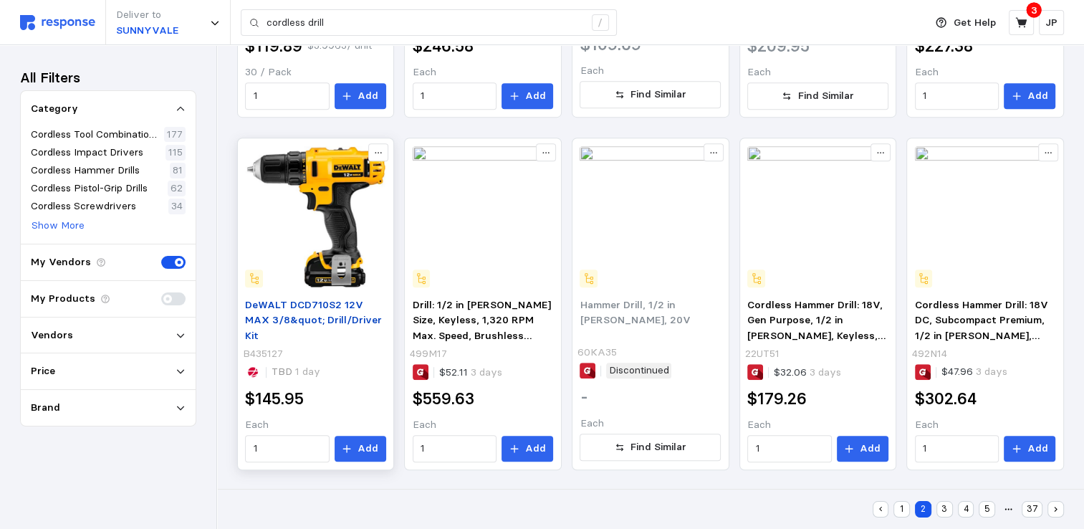
click at [332, 308] on span "DeWALT DCD710S2 12V MAX 3/8&quot; Drill/Driver Kit" at bounding box center [313, 320] width 137 height 44
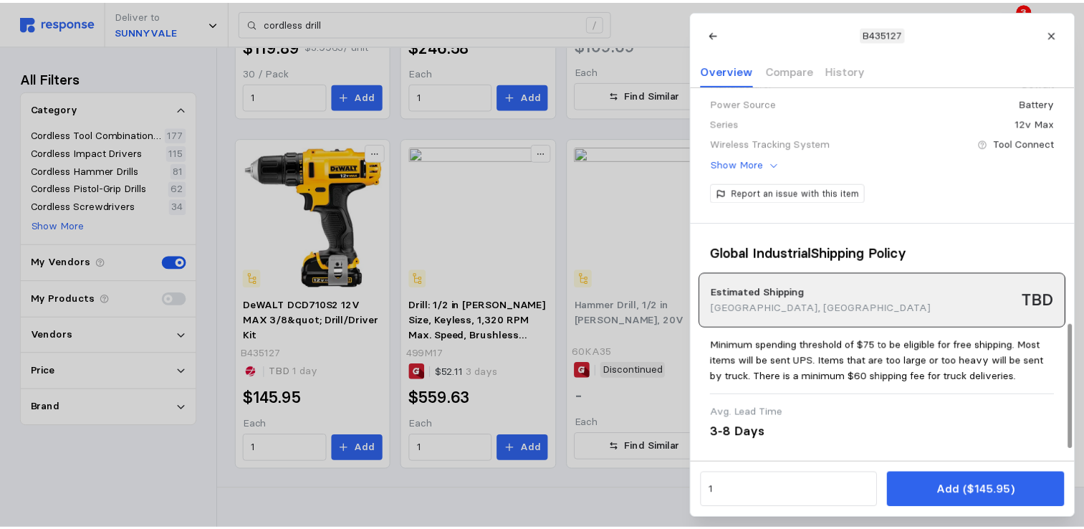
scroll to position [103, 0]
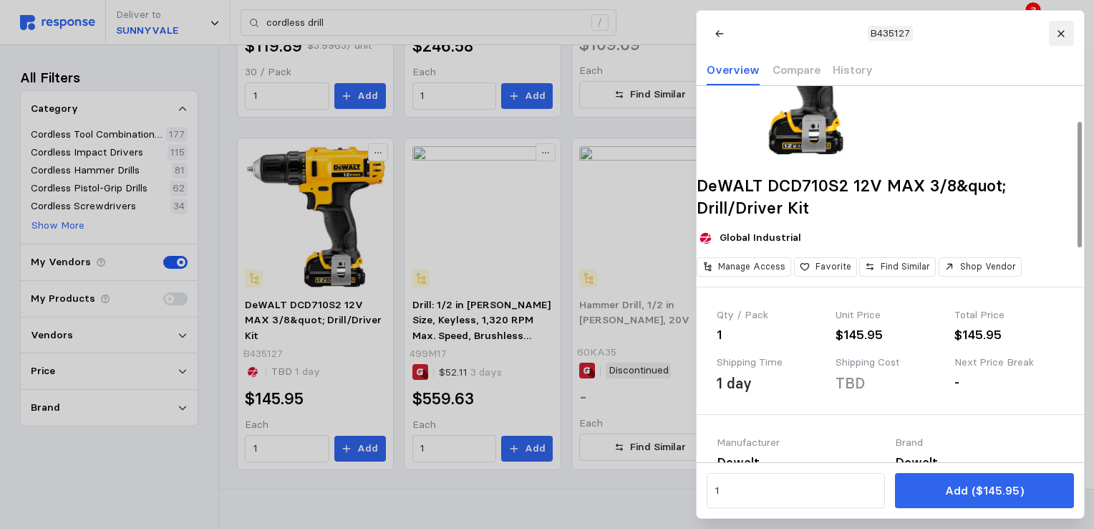
click at [1063, 29] on icon at bounding box center [1061, 34] width 10 height 10
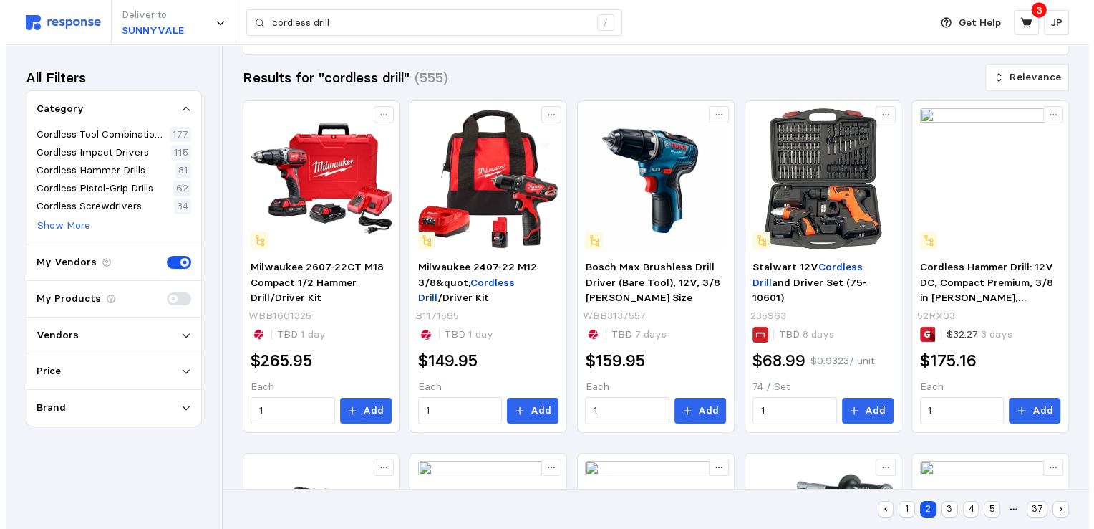
scroll to position [108, 0]
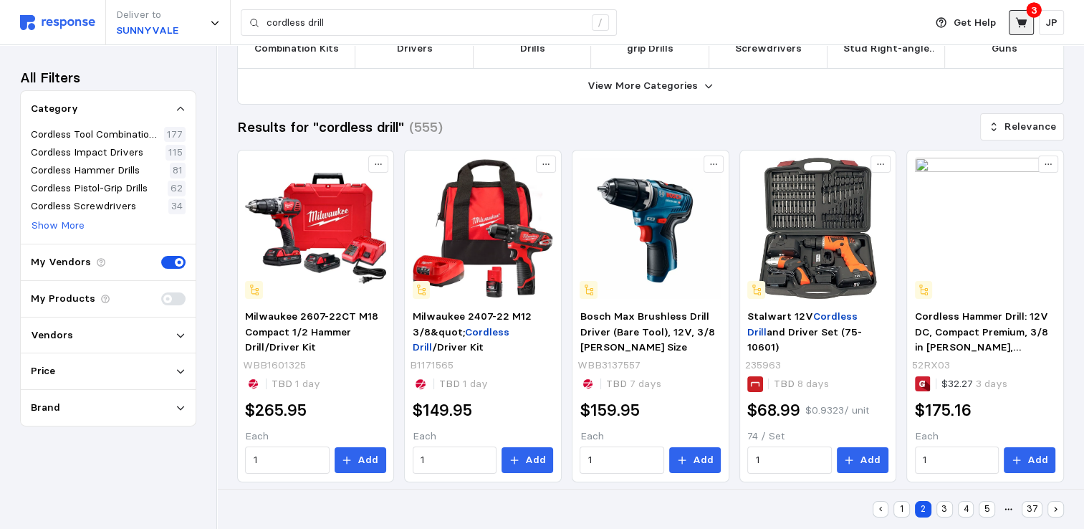
click at [1016, 16] on icon at bounding box center [1021, 22] width 13 height 13
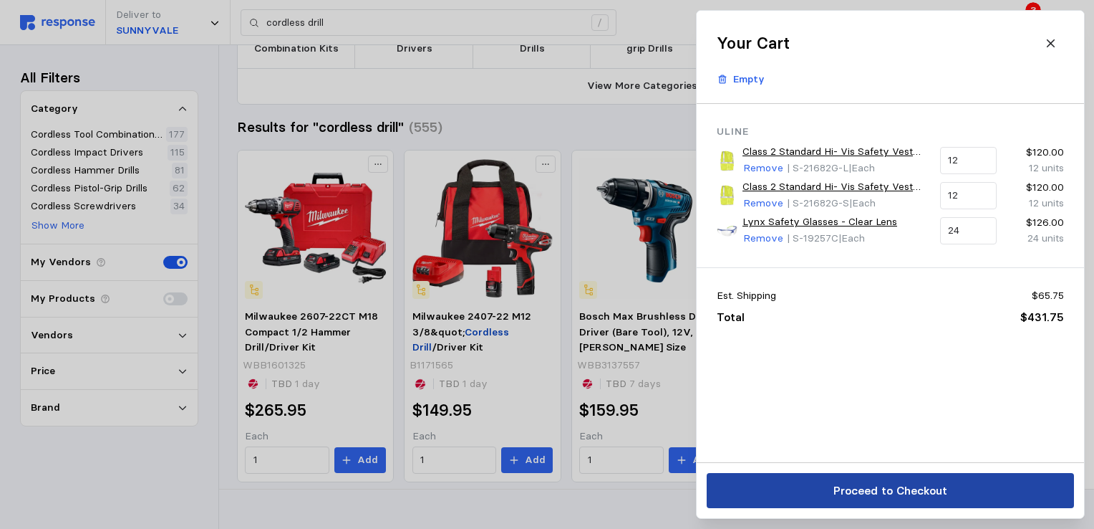
click at [874, 485] on p "Proceed to Checkout" at bounding box center [890, 490] width 114 height 18
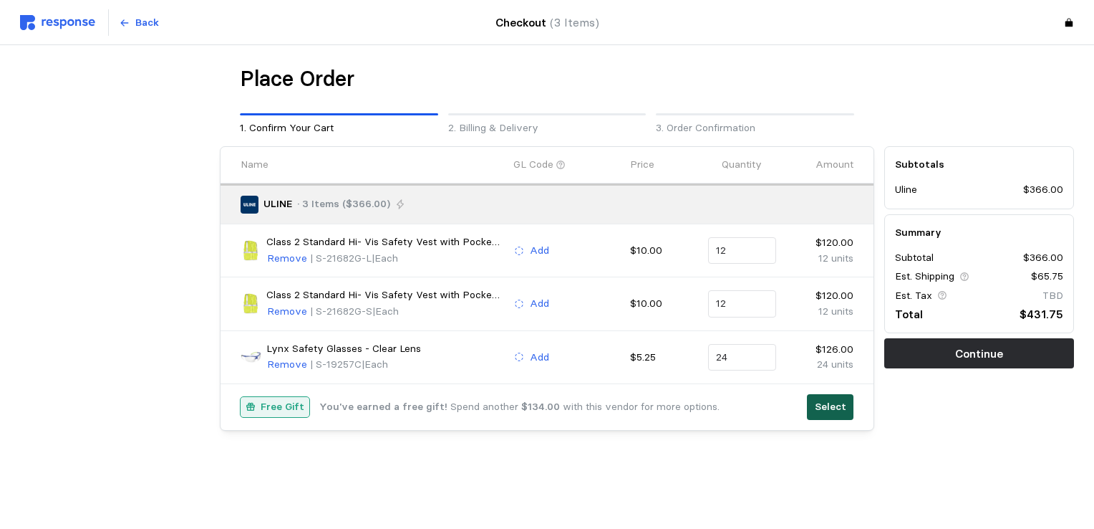
click at [834, 405] on p "Select" at bounding box center [831, 407] width 32 height 16
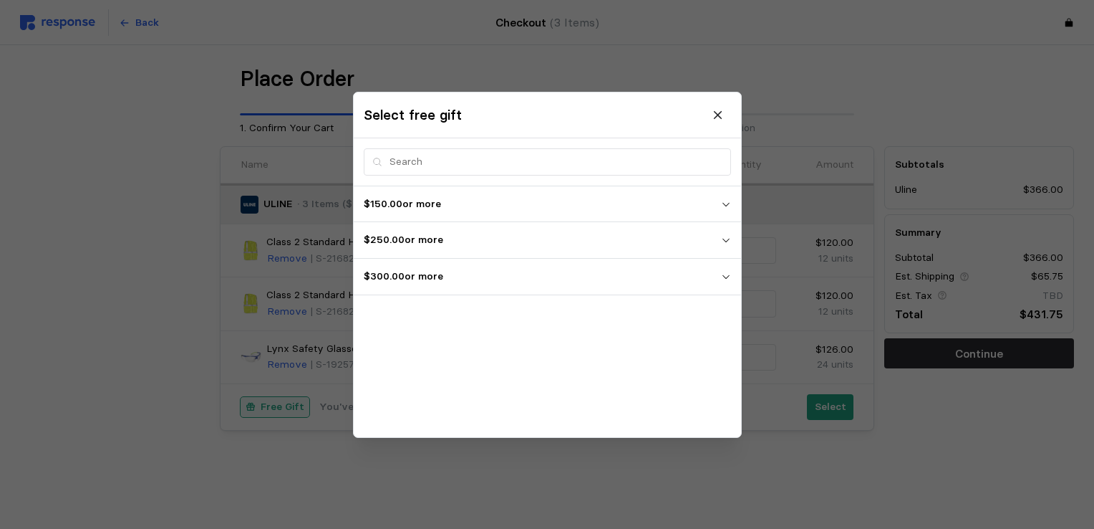
click at [725, 276] on icon "button" at bounding box center [726, 276] width 10 height 10
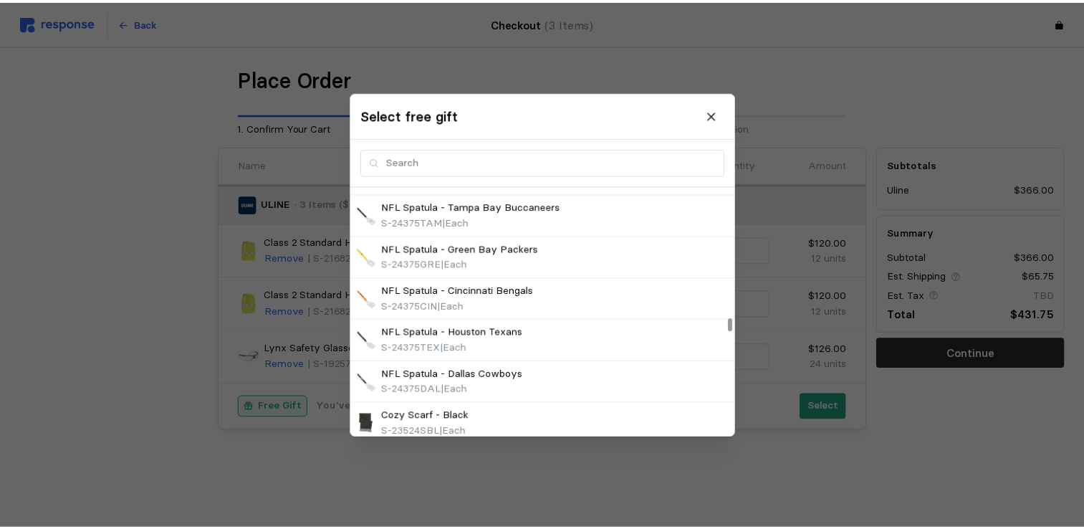
scroll to position [3893, 0]
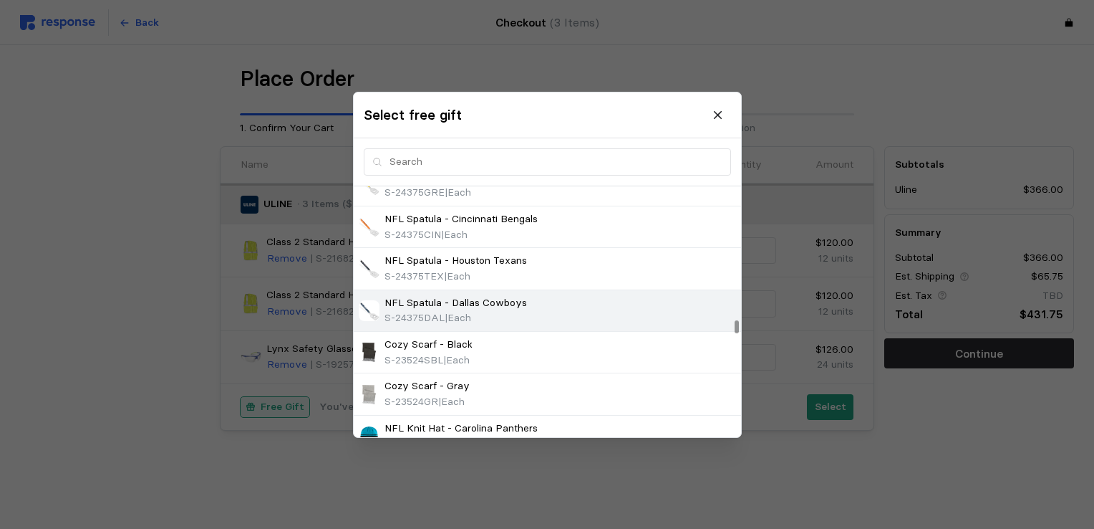
click at [494, 294] on p "NFL Spatula - Dallas Cowboys" at bounding box center [456, 302] width 143 height 16
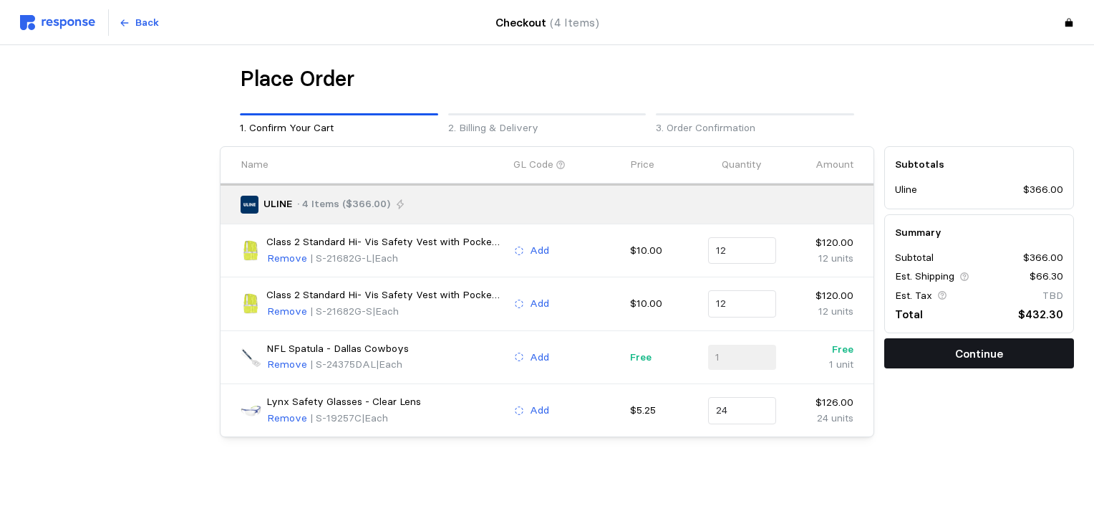
click at [950, 359] on button "Continue" at bounding box center [980, 353] width 190 height 30
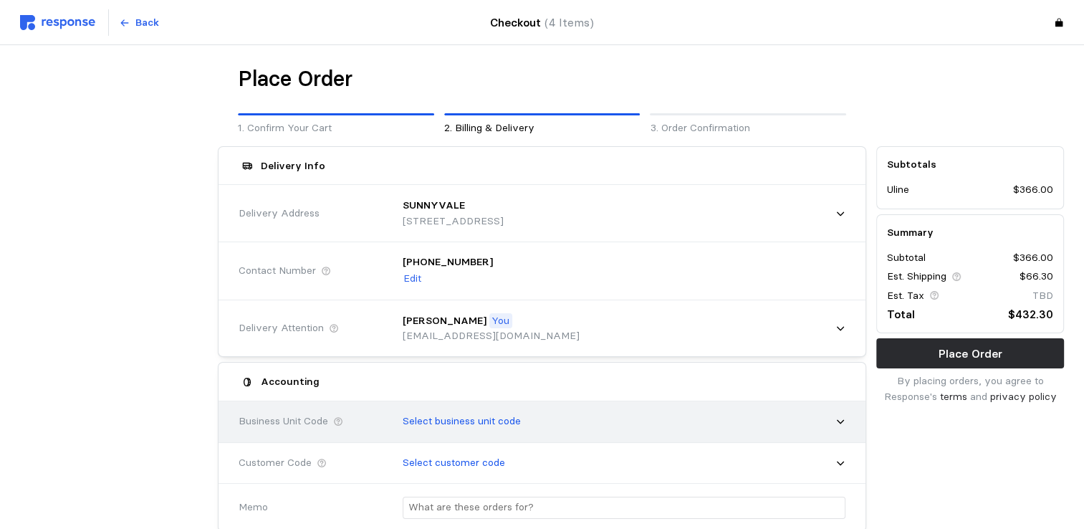
click at [842, 420] on icon at bounding box center [840, 422] width 7 height 4
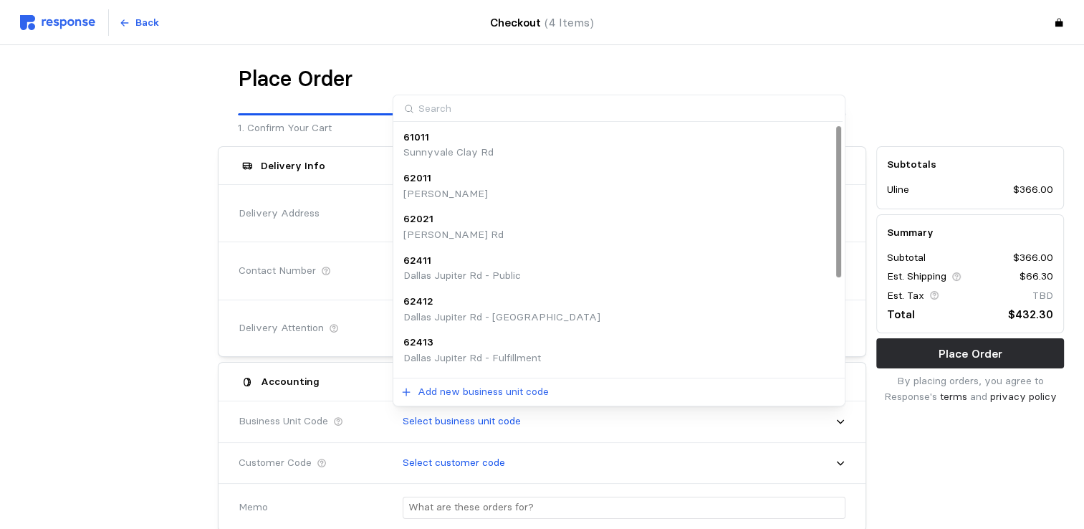
click at [420, 148] on p "Sunnyvale Clay Rd" at bounding box center [448, 153] width 90 height 16
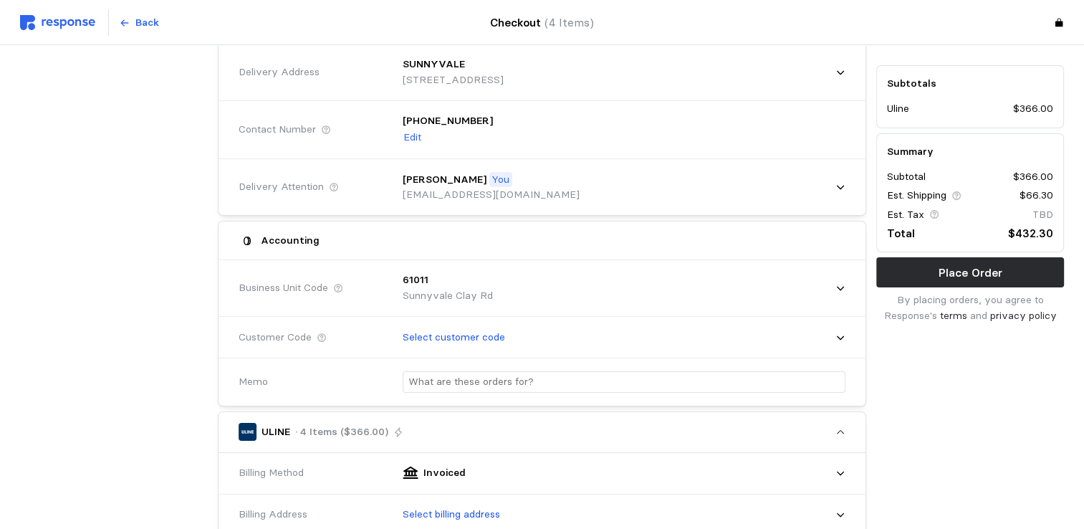
scroll to position [143, 0]
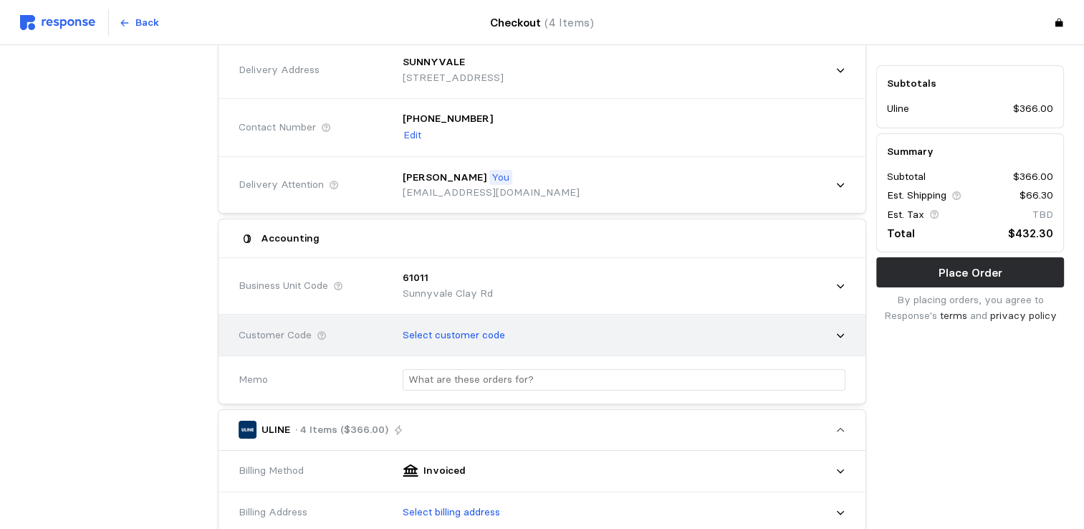
click at [846, 330] on div "Select customer code" at bounding box center [618, 335] width 463 height 46
click at [838, 337] on icon at bounding box center [840, 335] width 10 height 10
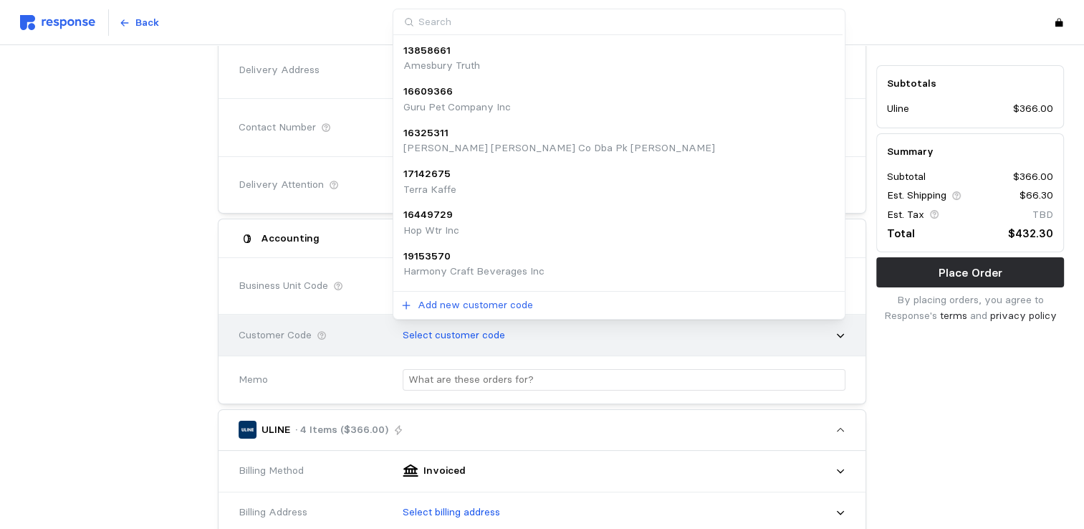
click at [838, 337] on icon at bounding box center [840, 335] width 10 height 10
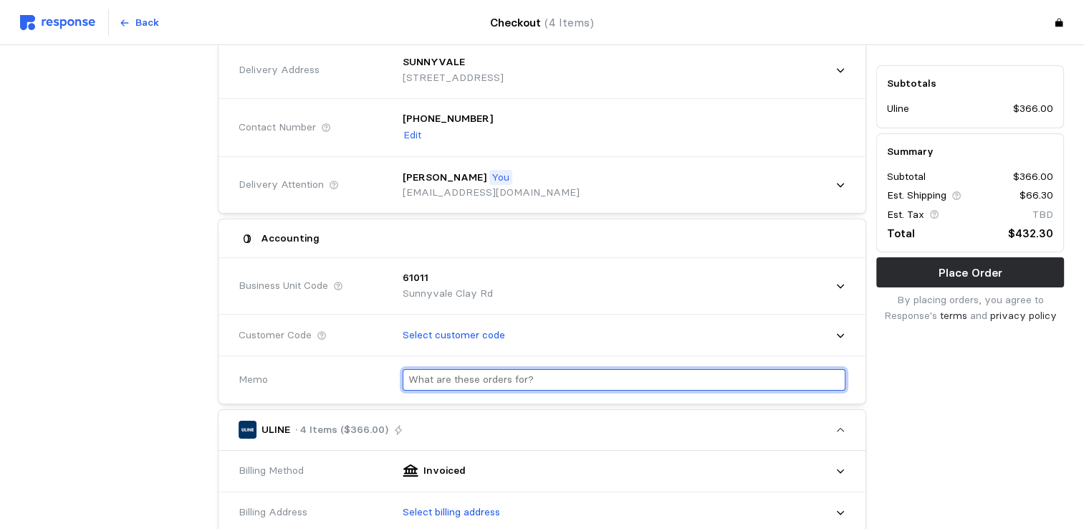
click at [491, 378] on input "text" at bounding box center [623, 380] width 431 height 21
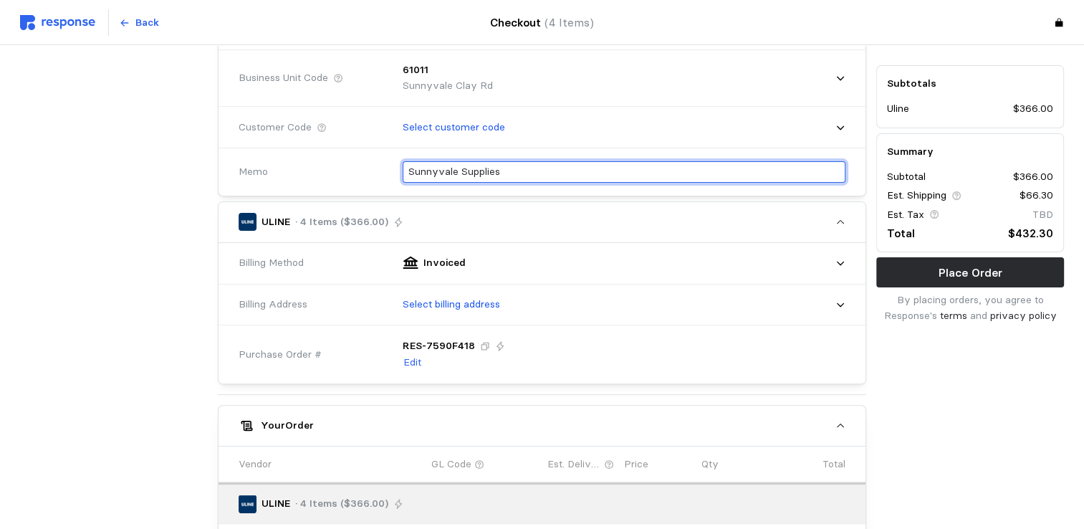
scroll to position [358, 0]
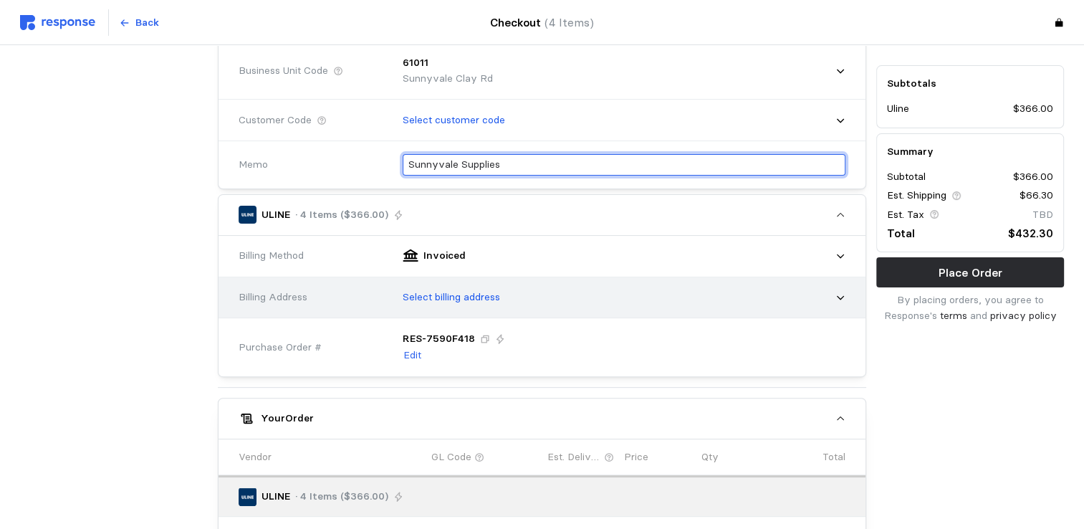
type input "Sunnyvale Supplies"
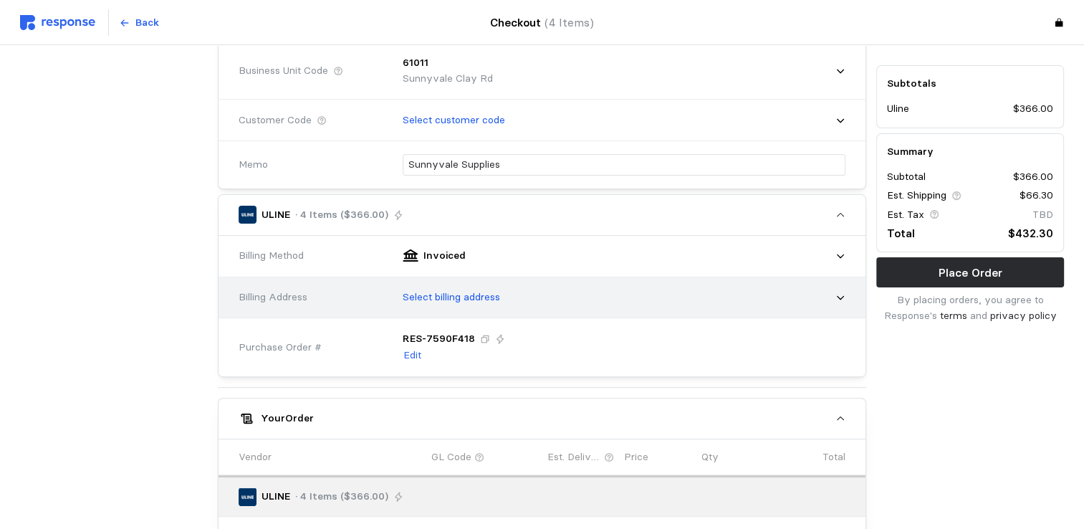
click at [842, 296] on icon at bounding box center [840, 297] width 10 height 10
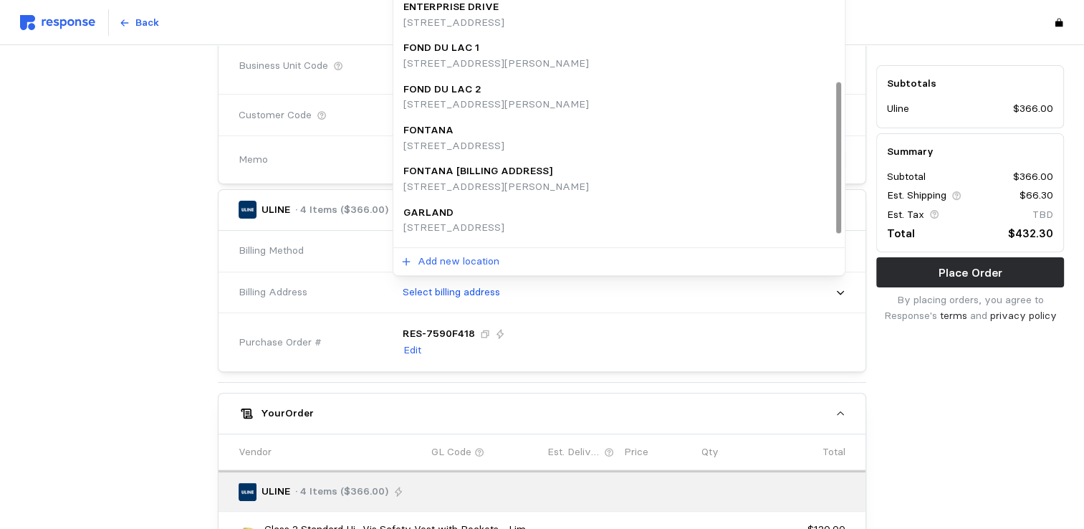
scroll to position [143, 0]
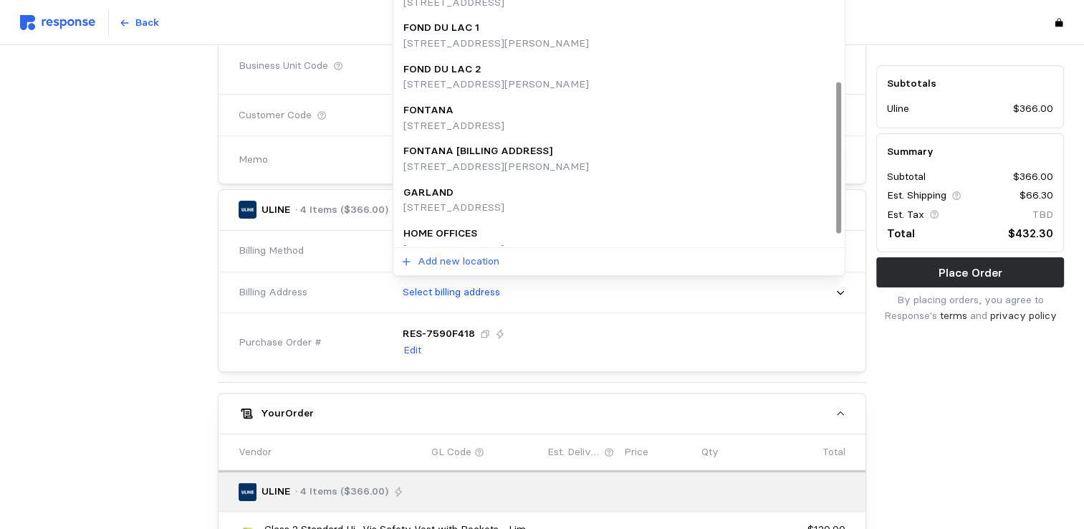
click at [561, 160] on p "[STREET_ADDRESS][PERSON_NAME]" at bounding box center [495, 167] width 185 height 16
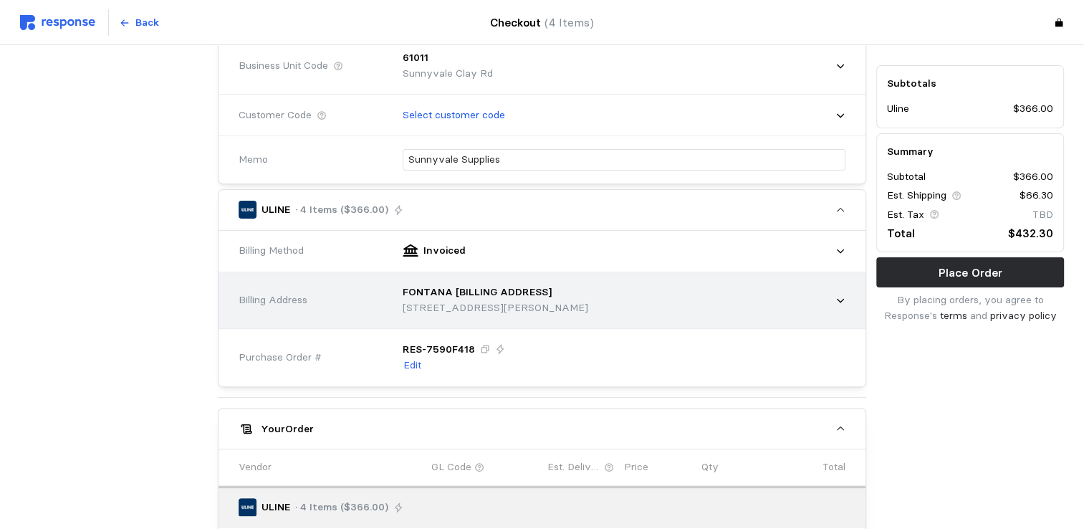
click at [842, 299] on icon at bounding box center [840, 301] width 7 height 4
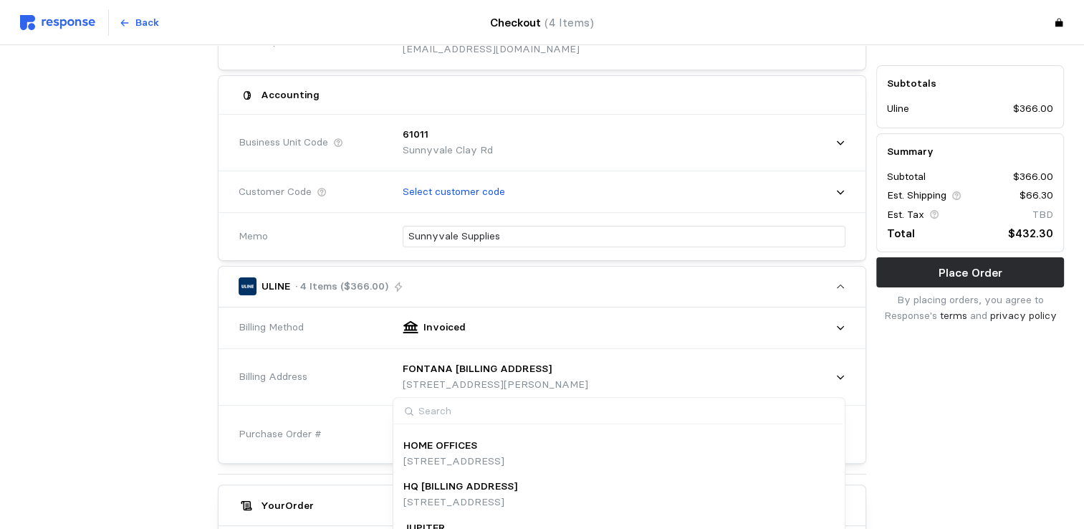
scroll to position [375, 0]
click at [517, 479] on div "HQ [BILLING ADDRESS]" at bounding box center [460, 475] width 114 height 16
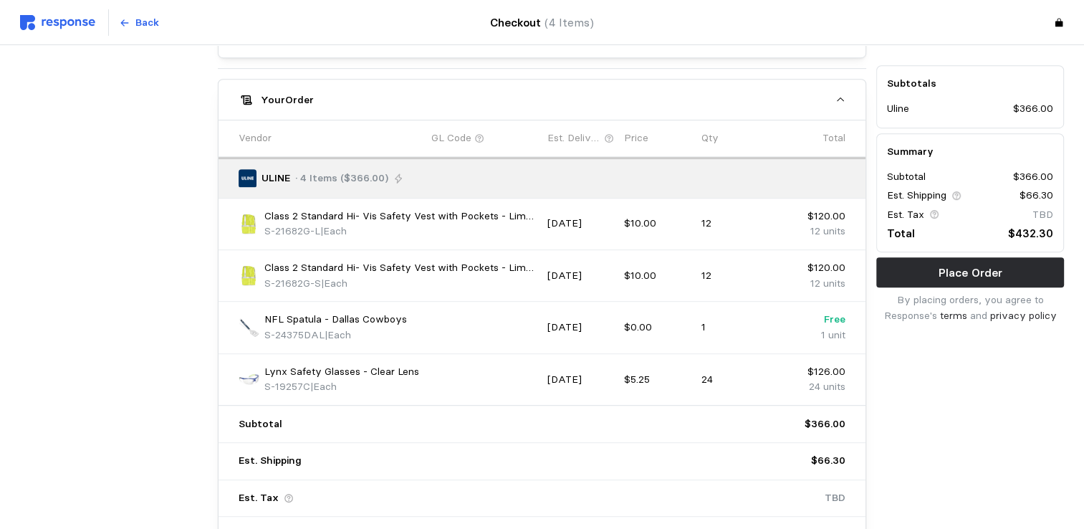
scroll to position [788, 0]
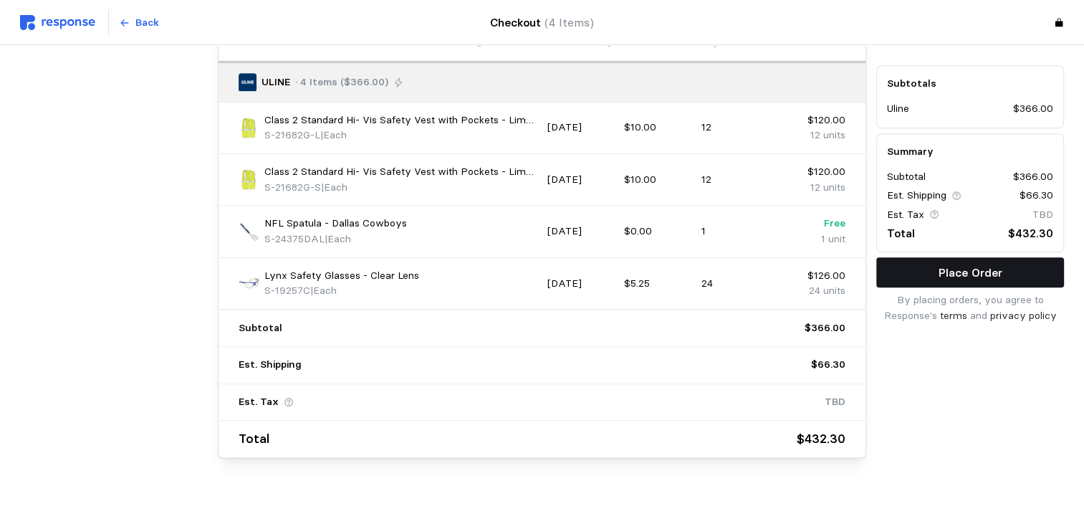
click at [942, 268] on p "Place Order" at bounding box center [970, 273] width 64 height 18
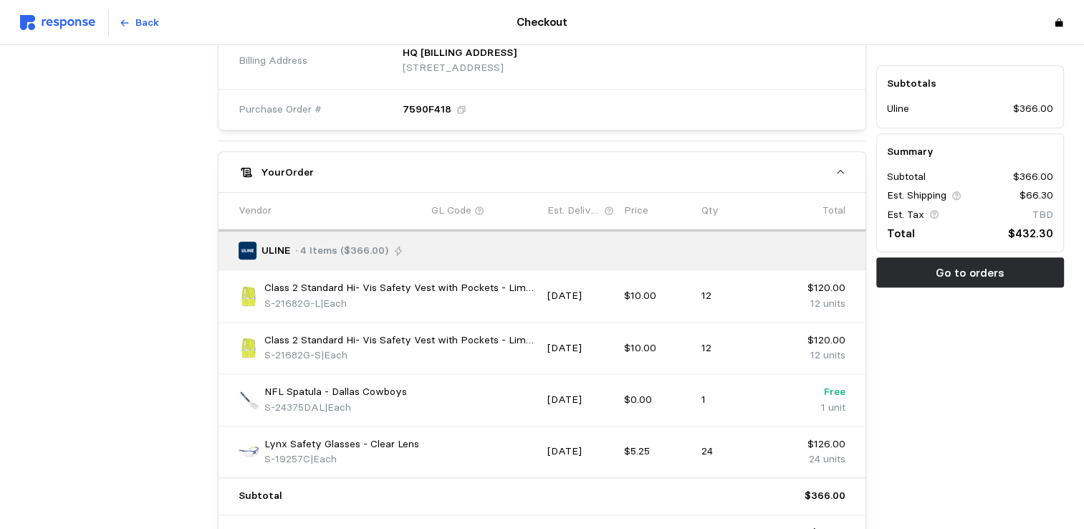
scroll to position [845, 0]
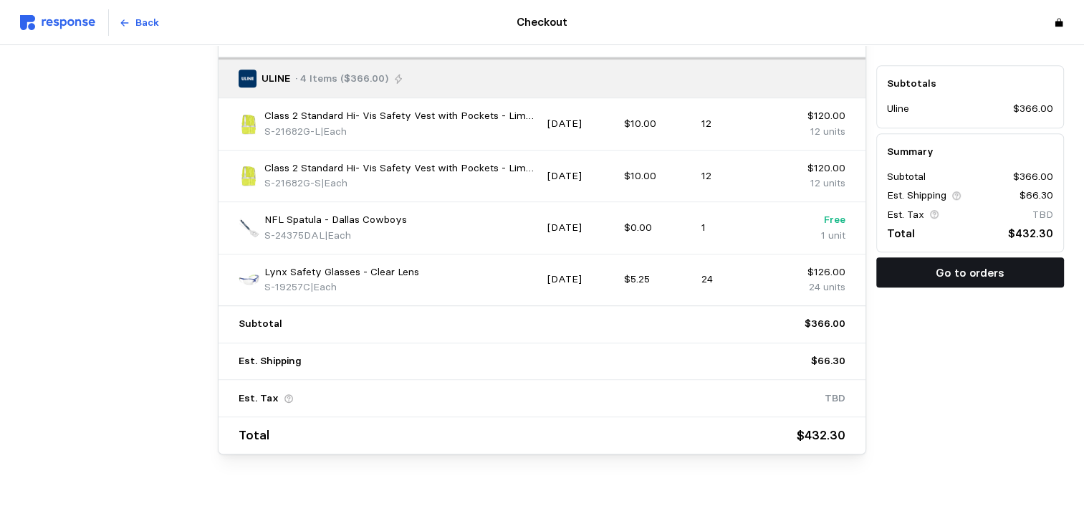
click at [960, 271] on p "Go to orders" at bounding box center [969, 273] width 69 height 18
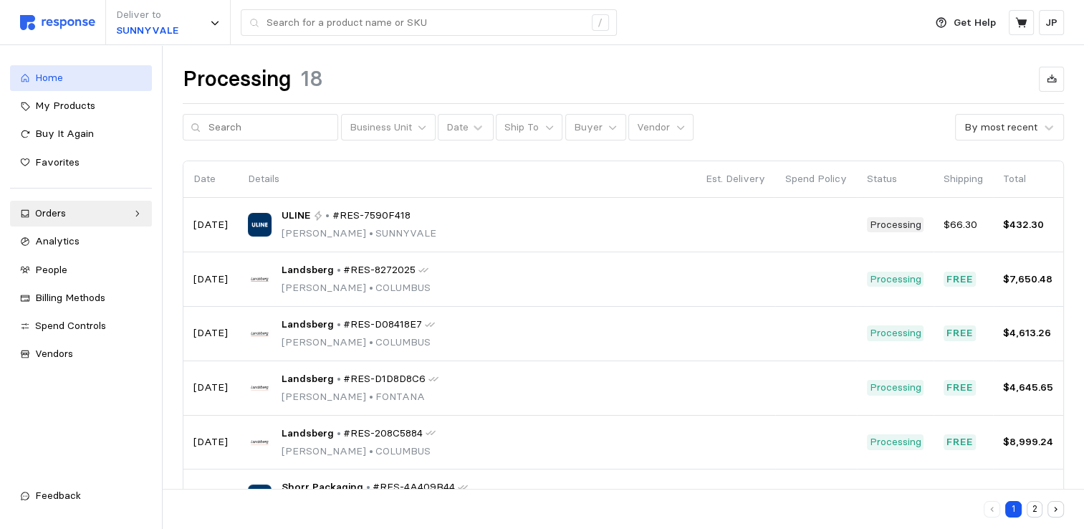
click at [54, 77] on span "Home" at bounding box center [49, 77] width 28 height 13
